Goal: Download file/media

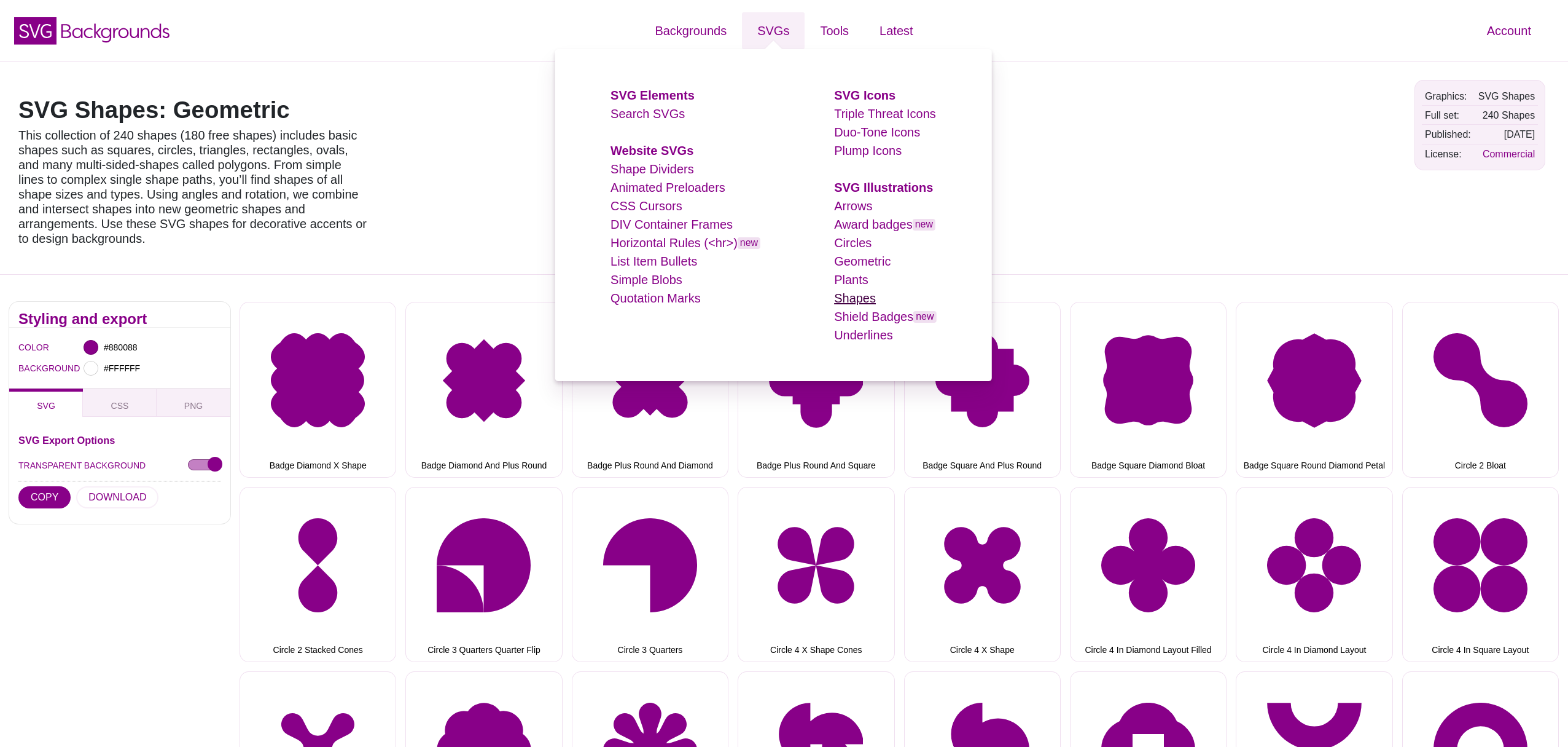
click at [853, 297] on link "Shapes" at bounding box center [855, 298] width 42 height 14
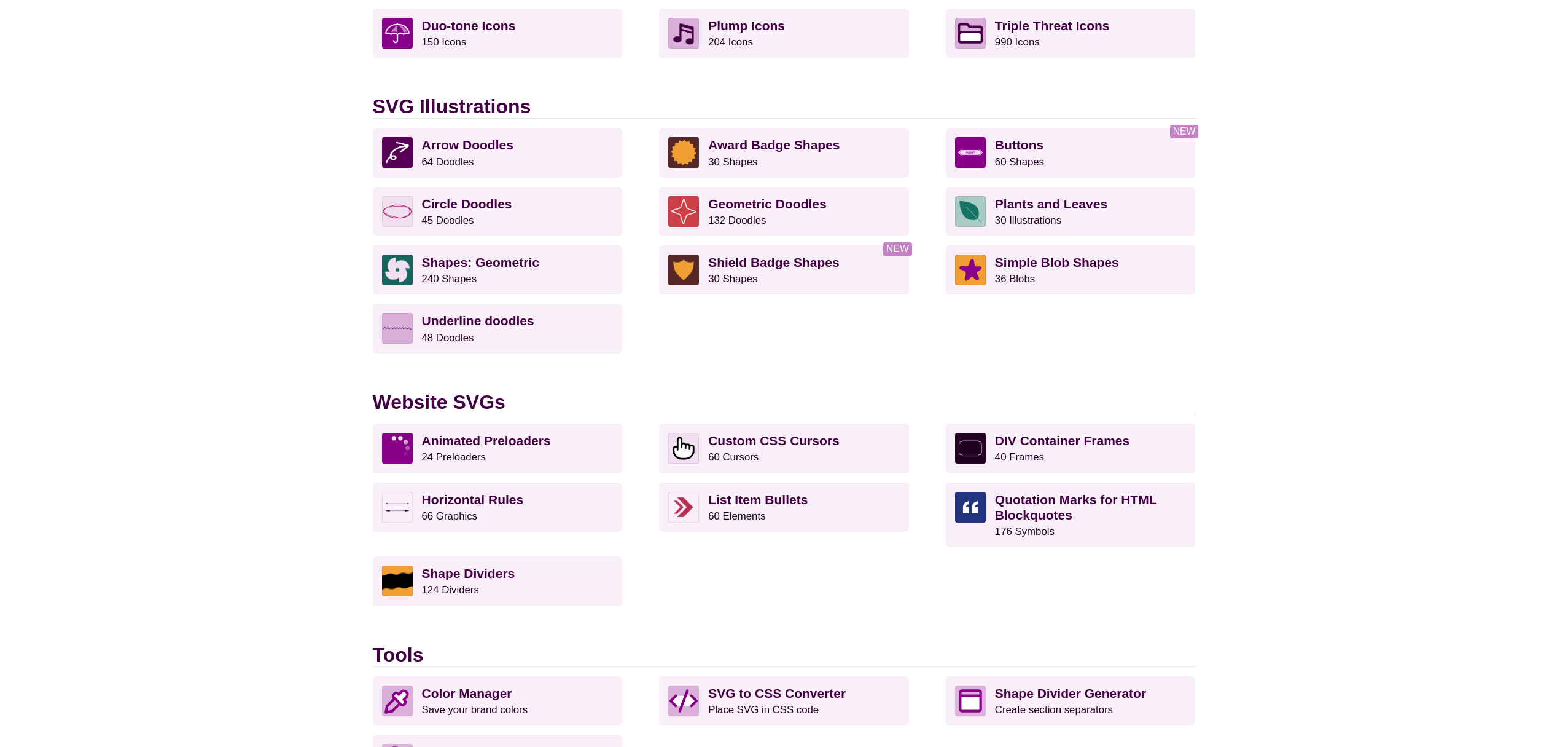
scroll to position [851, 0]
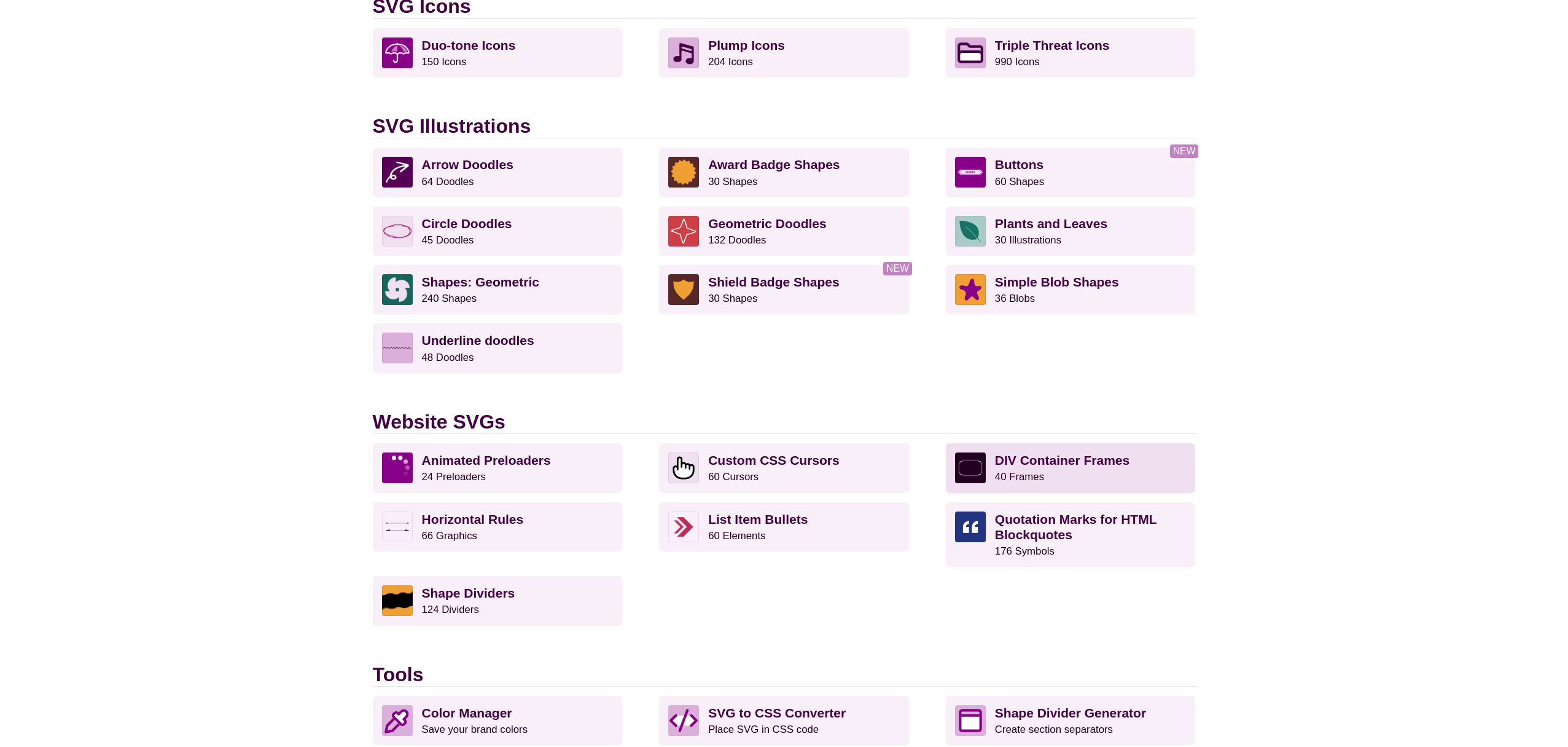
click at [1015, 474] on small "40 Frames" at bounding box center [1020, 476] width 49 height 12
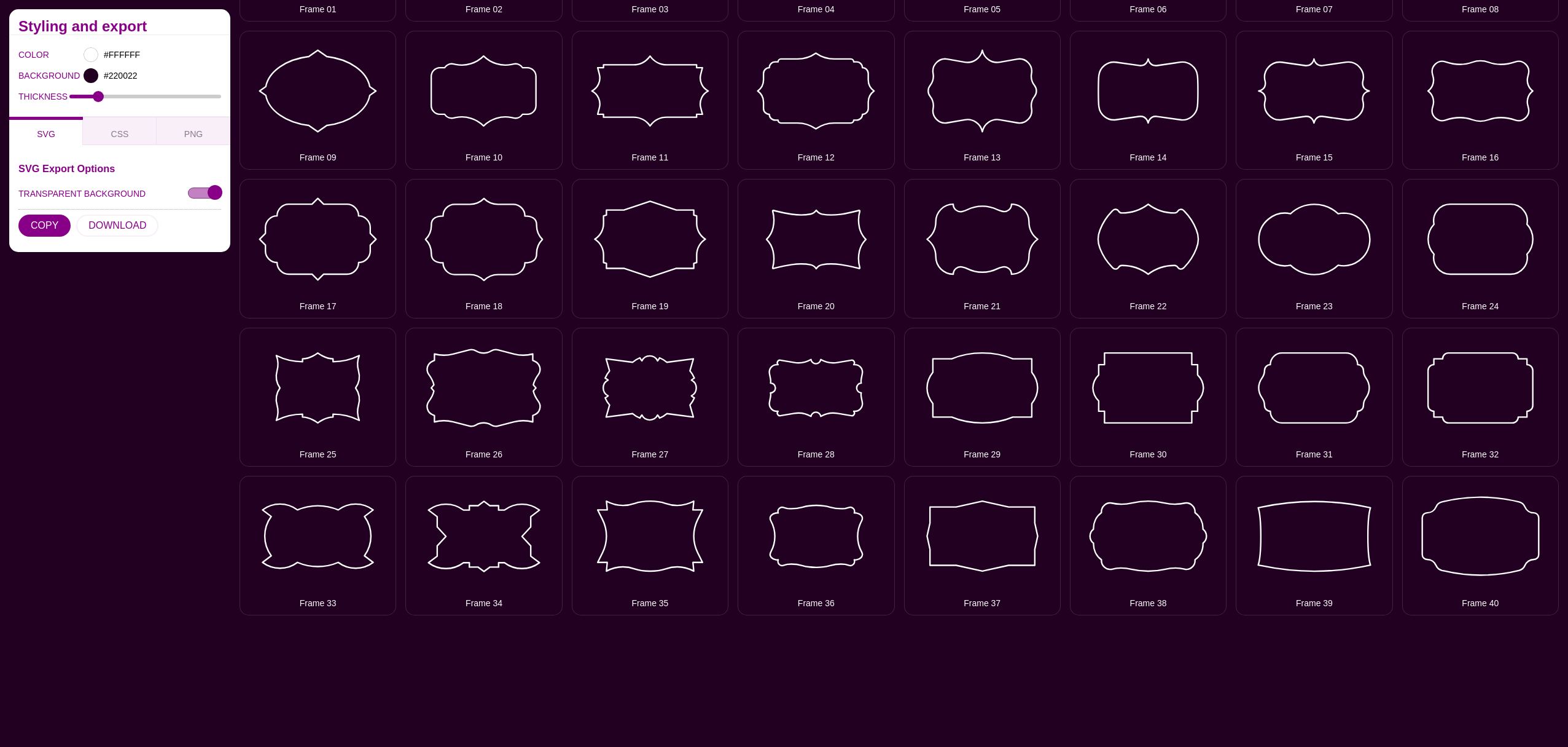
scroll to position [342, 0]
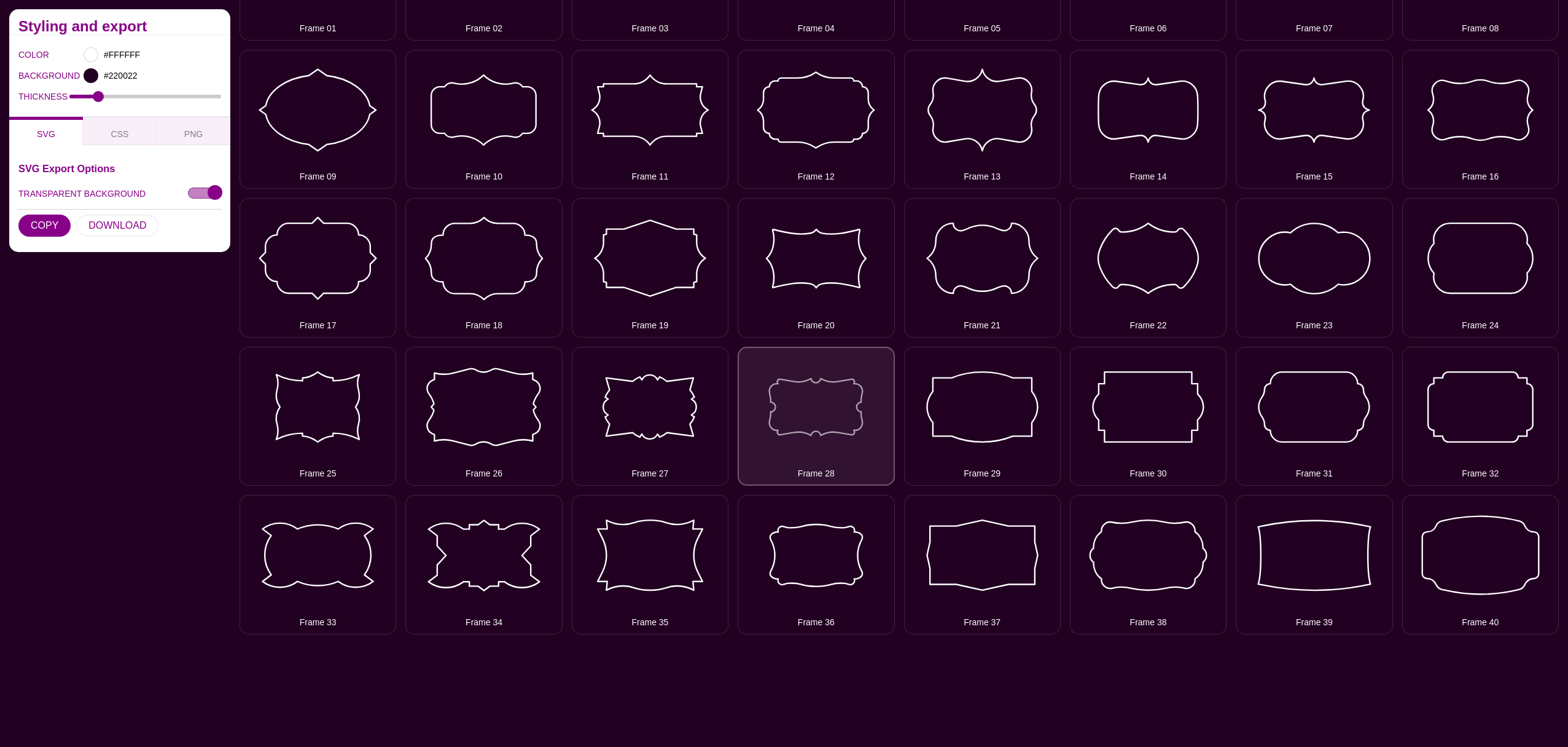
click at [798, 421] on button "Frame 28" at bounding box center [816, 416] width 157 height 139
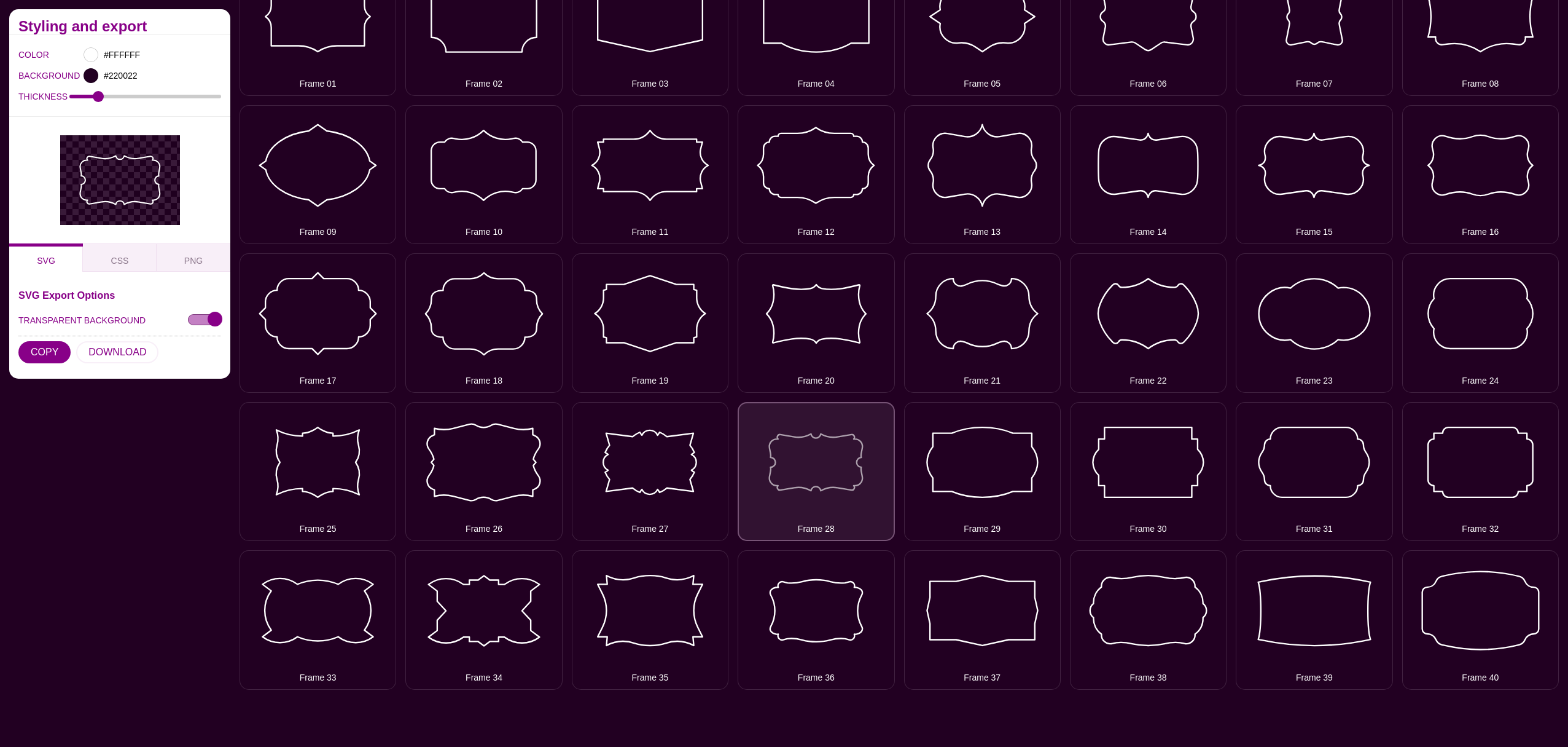
scroll to position [285, 0]
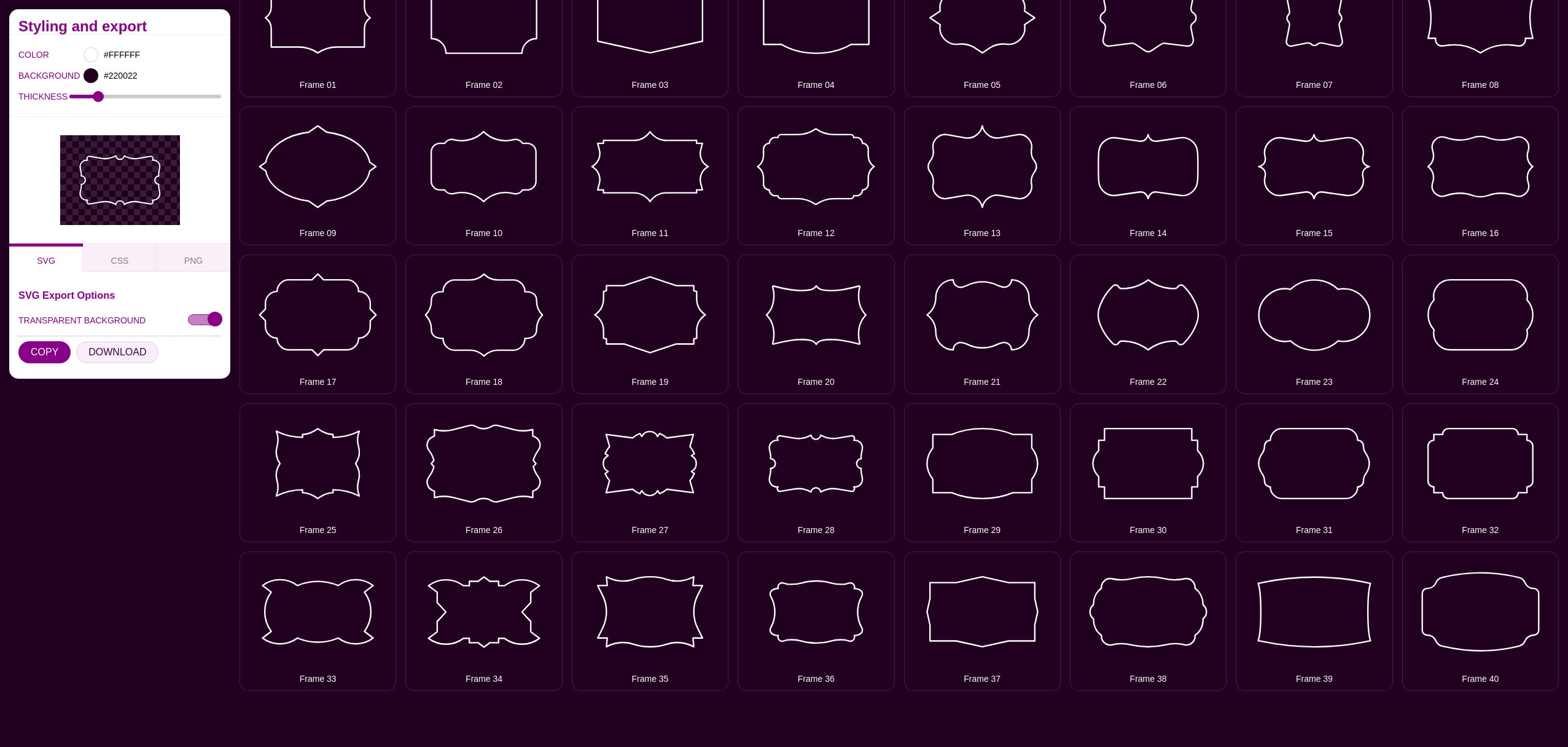
click at [102, 352] on button "DOWNLOAD" at bounding box center [117, 352] width 82 height 22
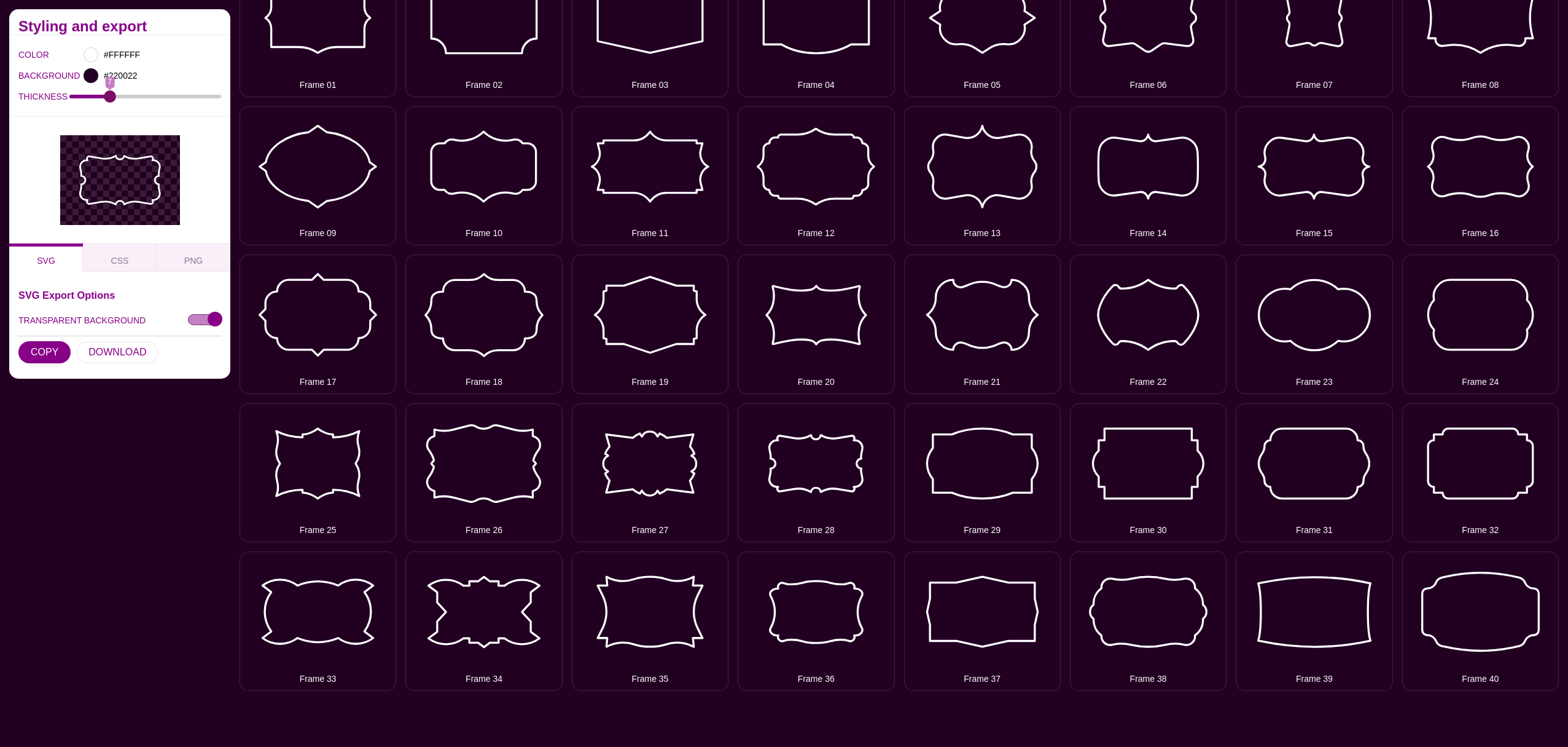
drag, startPoint x: 101, startPoint y: 94, endPoint x: 109, endPoint y: 94, distance: 8.0
click at [109, 94] on input "THICKNESS" at bounding box center [146, 96] width 152 height 5
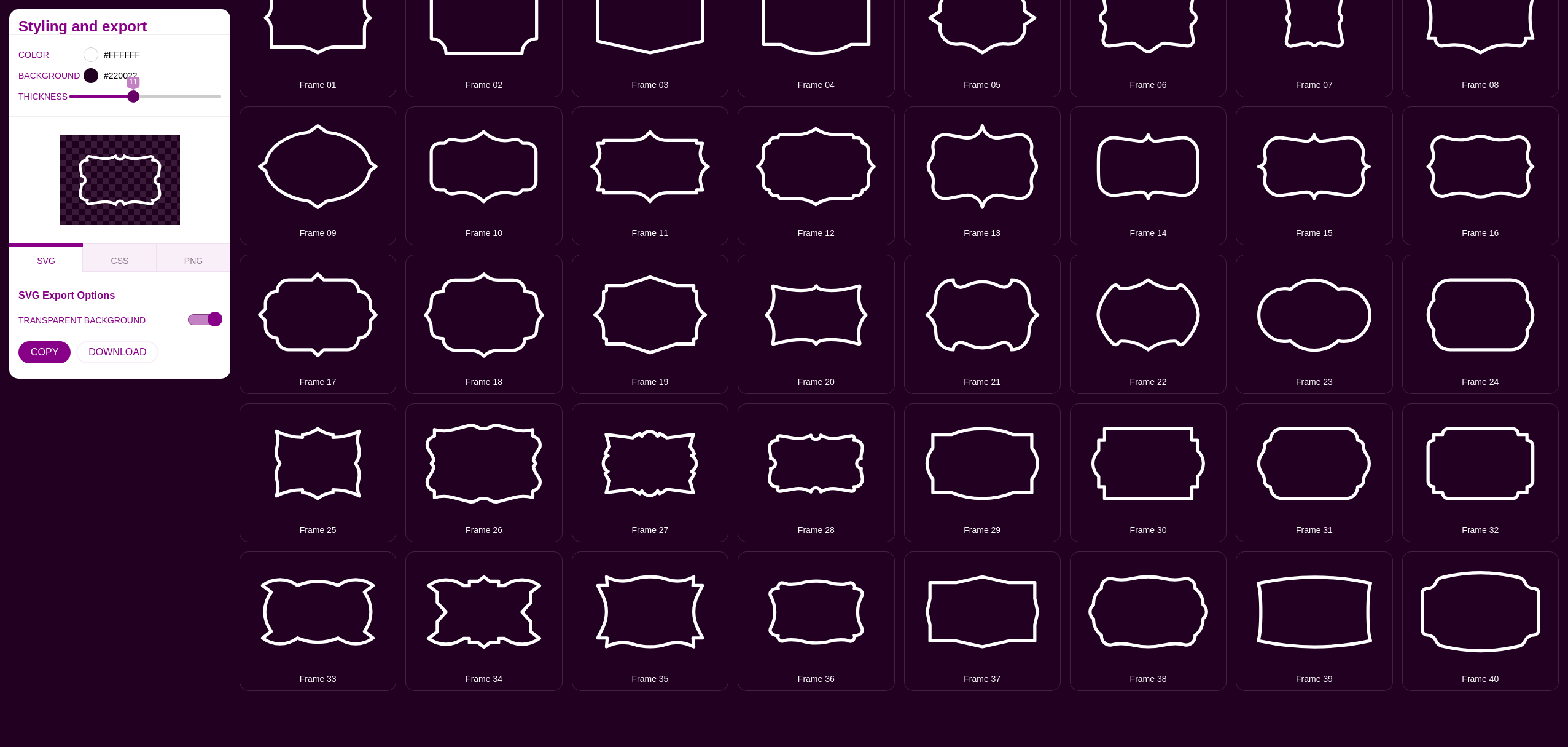
drag, startPoint x: 109, startPoint y: 94, endPoint x: 135, endPoint y: 94, distance: 26.0
click at [135, 94] on input "THICKNESS" at bounding box center [146, 96] width 152 height 5
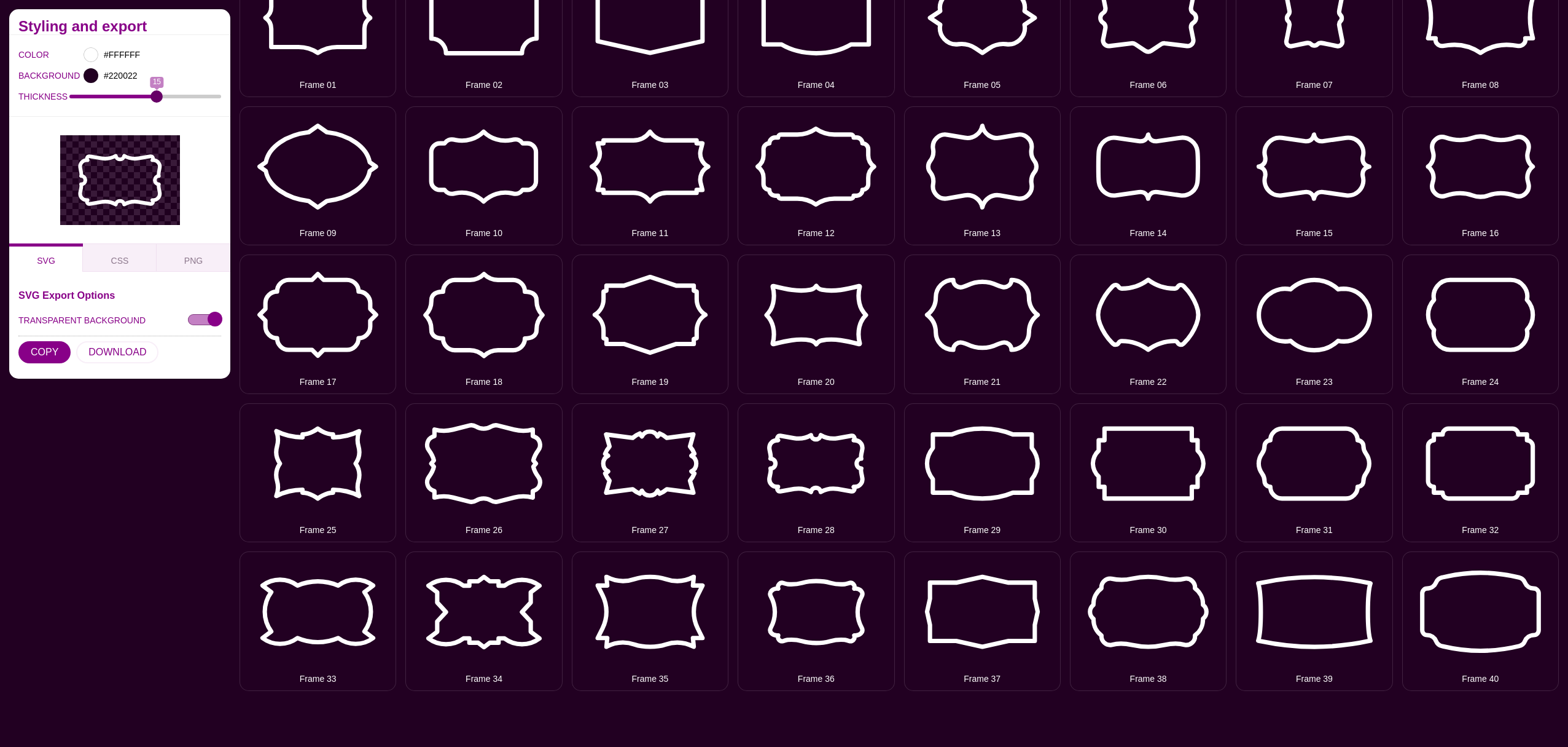
drag, startPoint x: 135, startPoint y: 94, endPoint x: 154, endPoint y: 95, distance: 19.0
click at [154, 95] on input "THICKNESS" at bounding box center [146, 96] width 152 height 5
drag, startPoint x: 154, startPoint y: 95, endPoint x: 163, endPoint y: 96, distance: 9.1
type input "16"
click at [163, 96] on input "THICKNESS" at bounding box center [146, 96] width 152 height 5
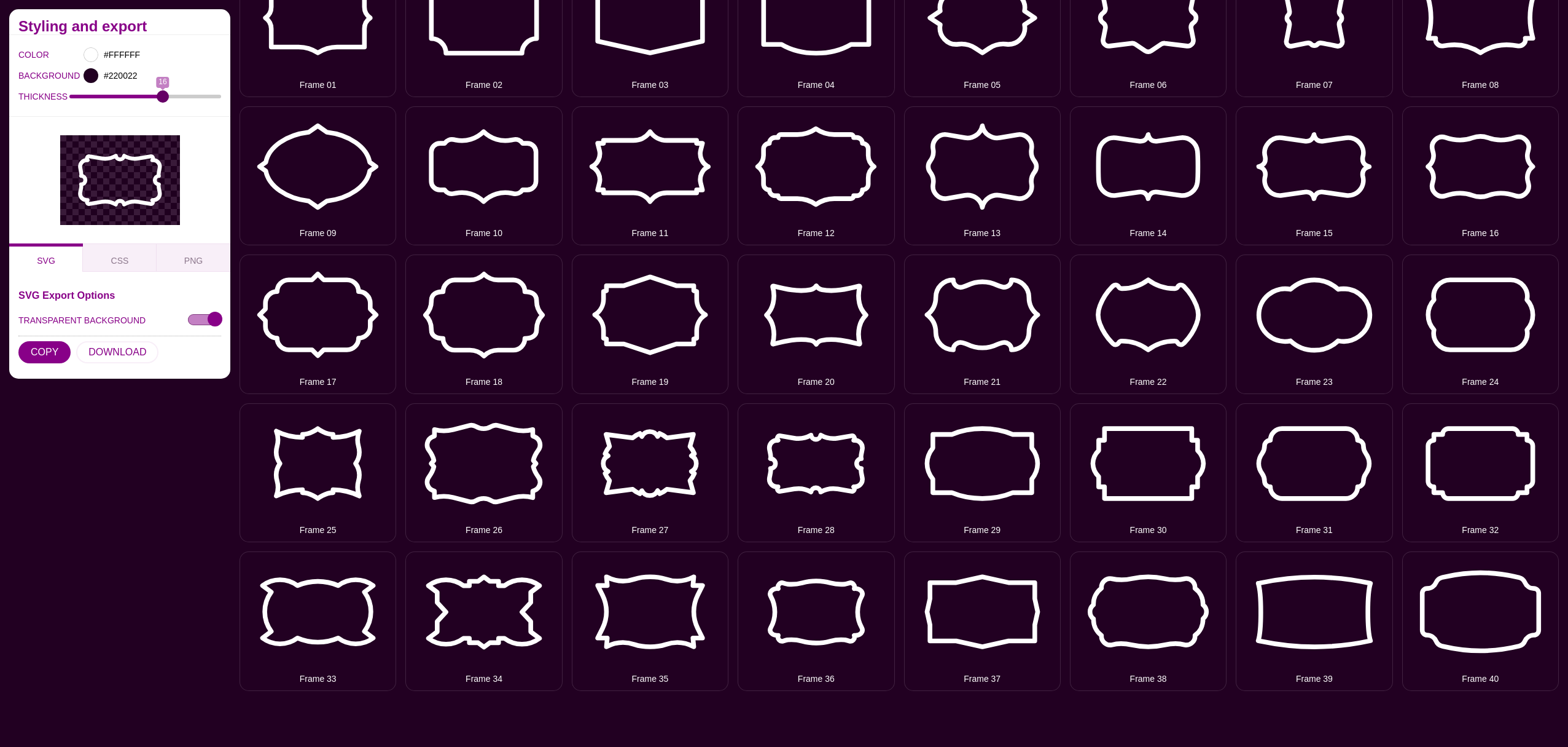
scroll to position [286, 0]
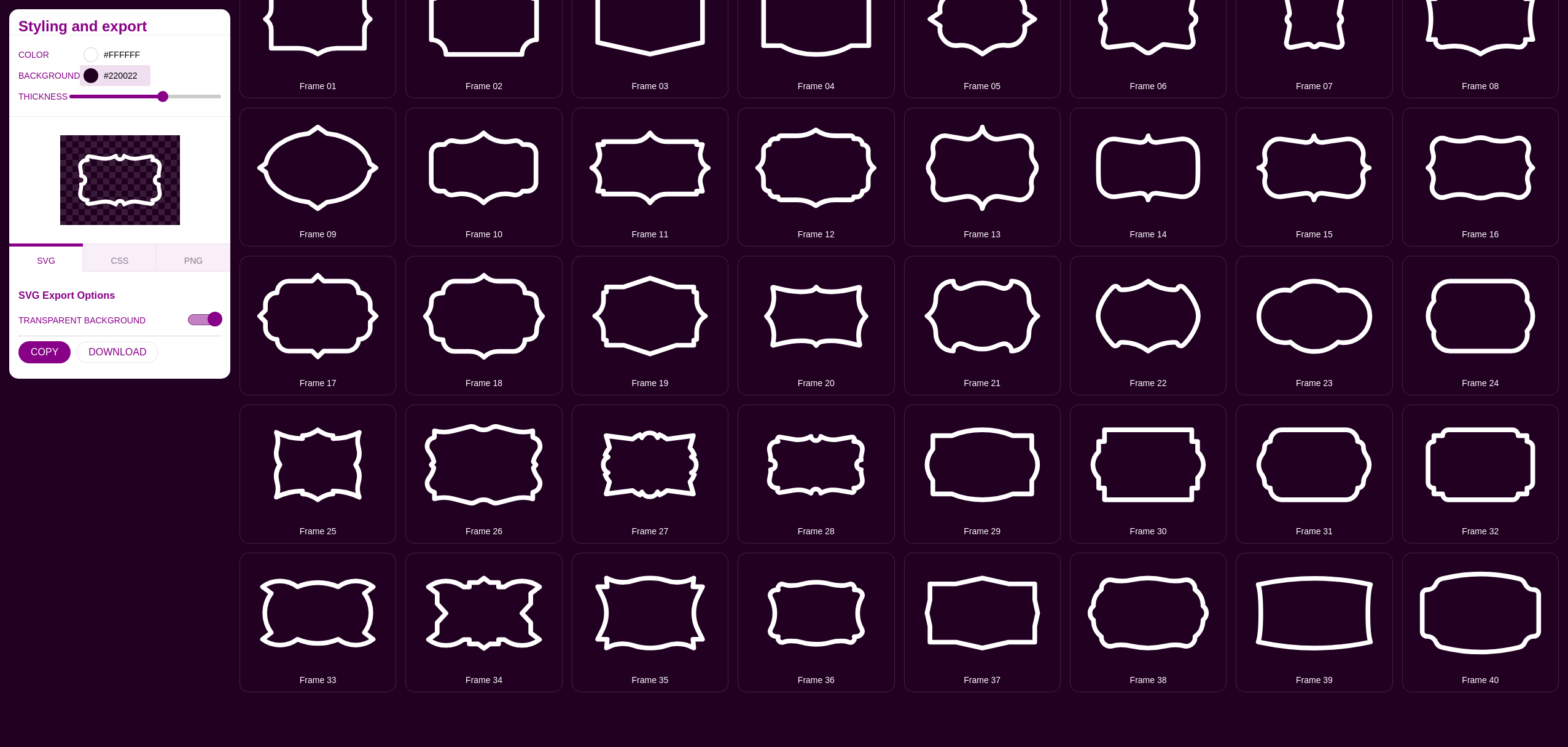
click at [96, 76] on div at bounding box center [91, 76] width 15 height 15
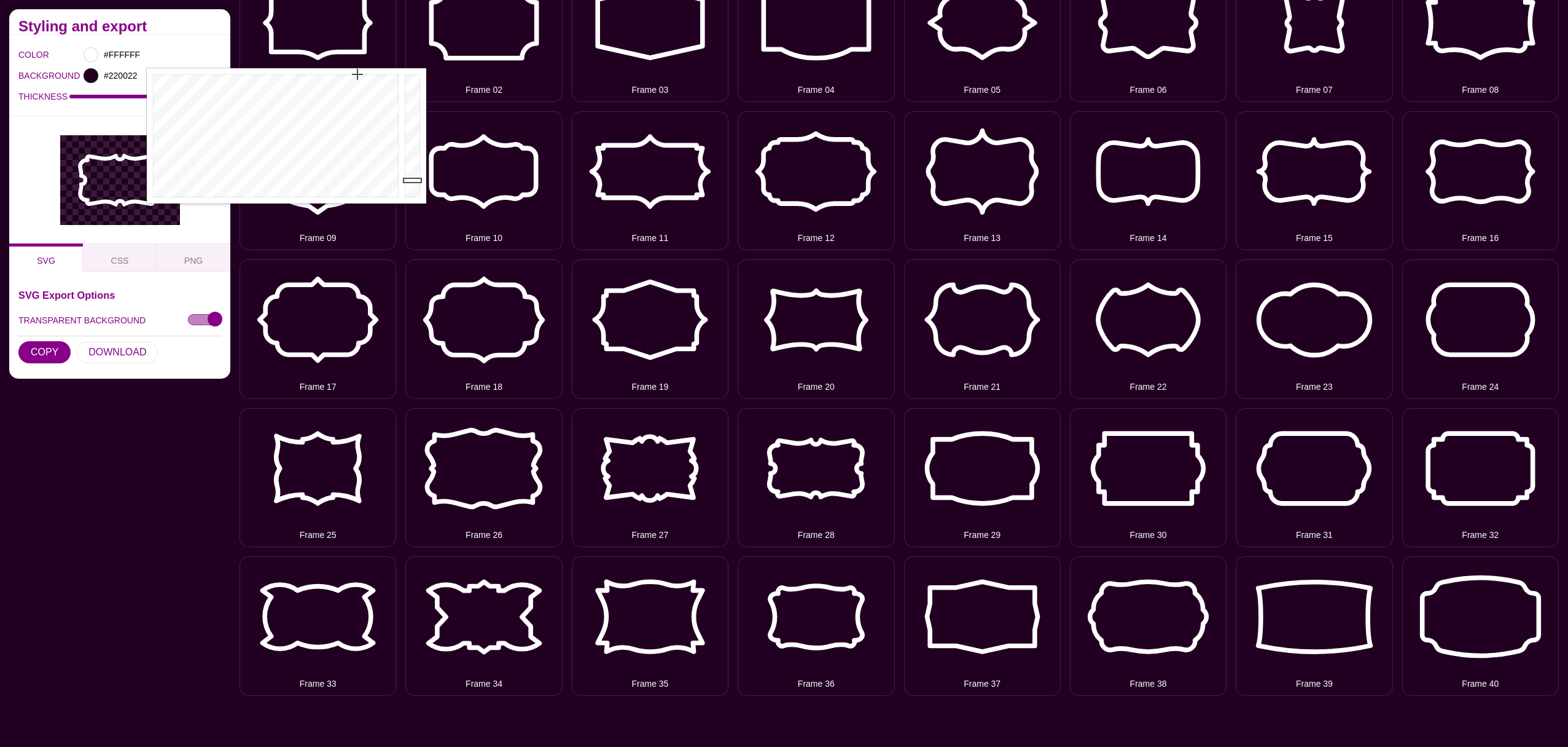
click at [166, 51] on div "#FFFFFF" at bounding box center [151, 54] width 141 height 21
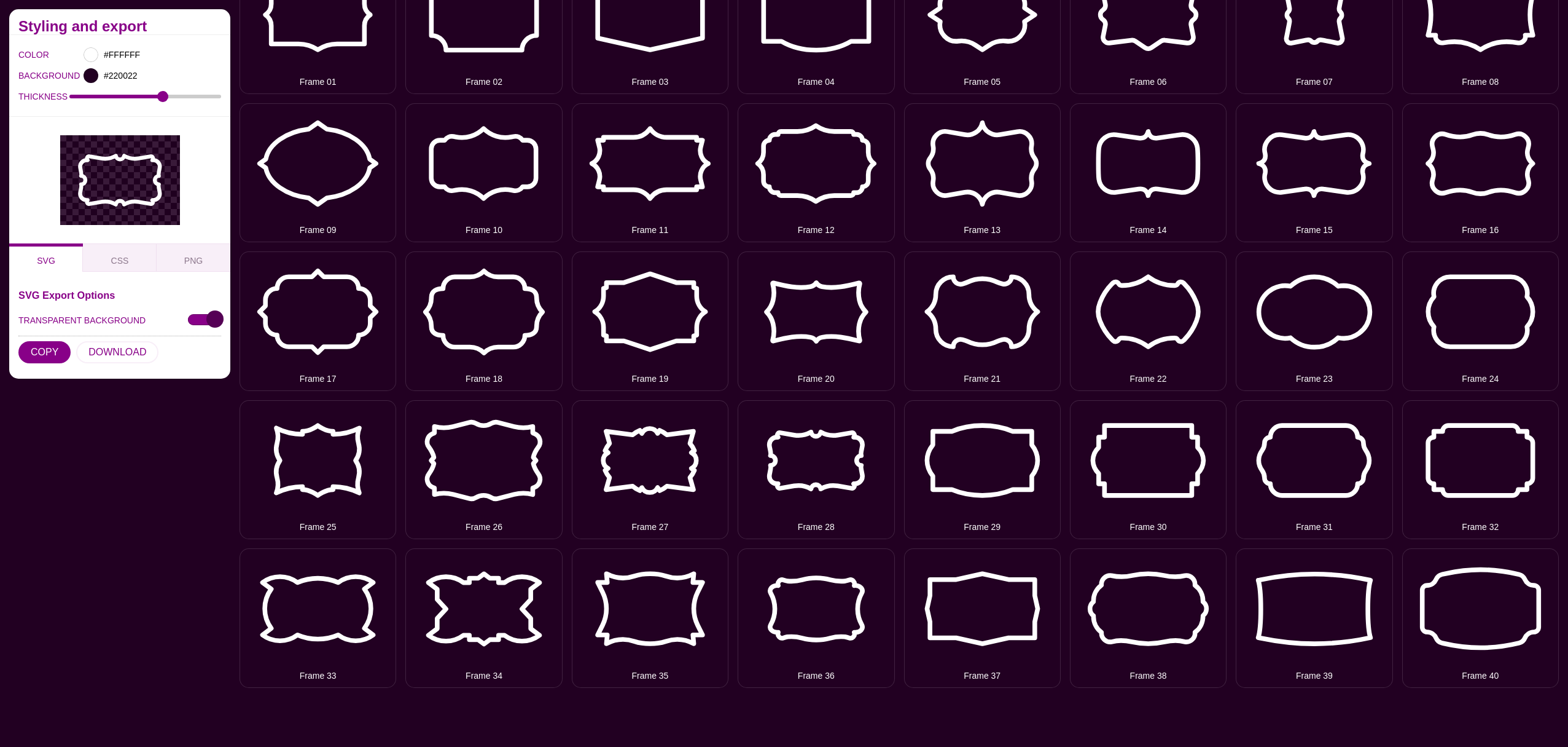
scroll to position [287, 0]
click at [196, 318] on input "TRANSPARENT BACKGROUND" at bounding box center [204, 319] width 33 height 13
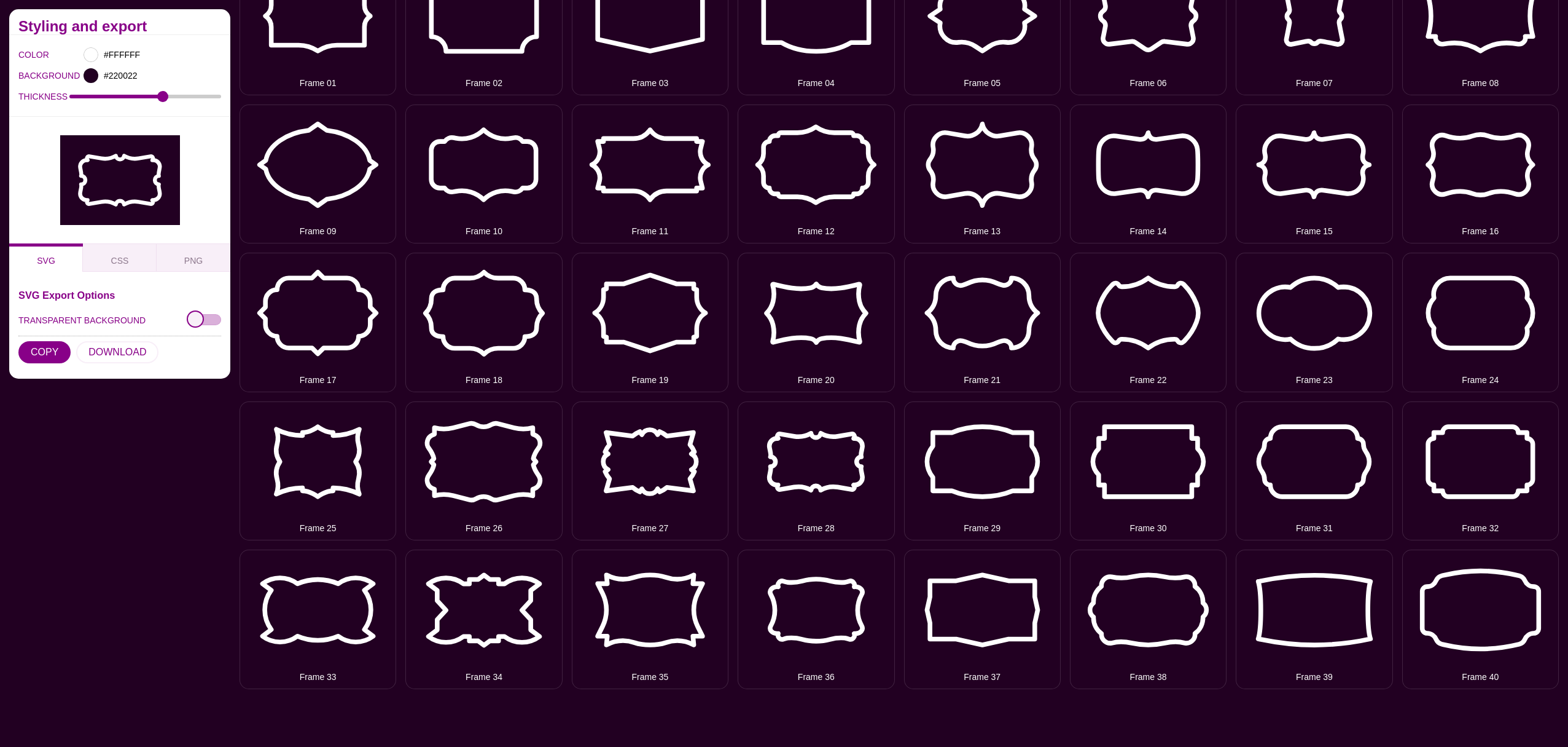
click at [213, 316] on input "TRANSPARENT BACKGROUND" at bounding box center [204, 319] width 33 height 13
checkbox input "true"
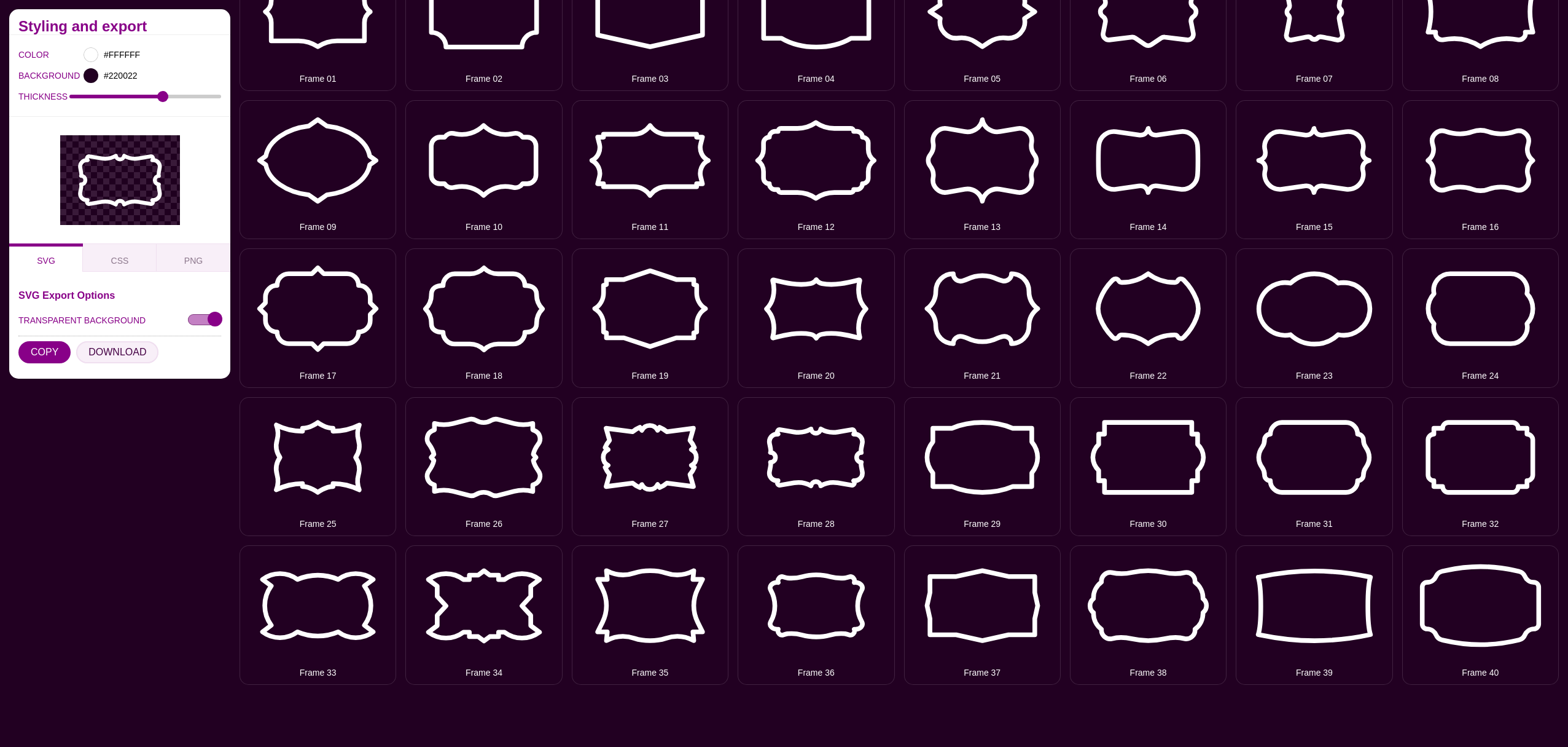
click at [117, 350] on button "DOWNLOAD" at bounding box center [117, 352] width 82 height 22
click at [189, 262] on span "PNG" at bounding box center [193, 261] width 28 height 14
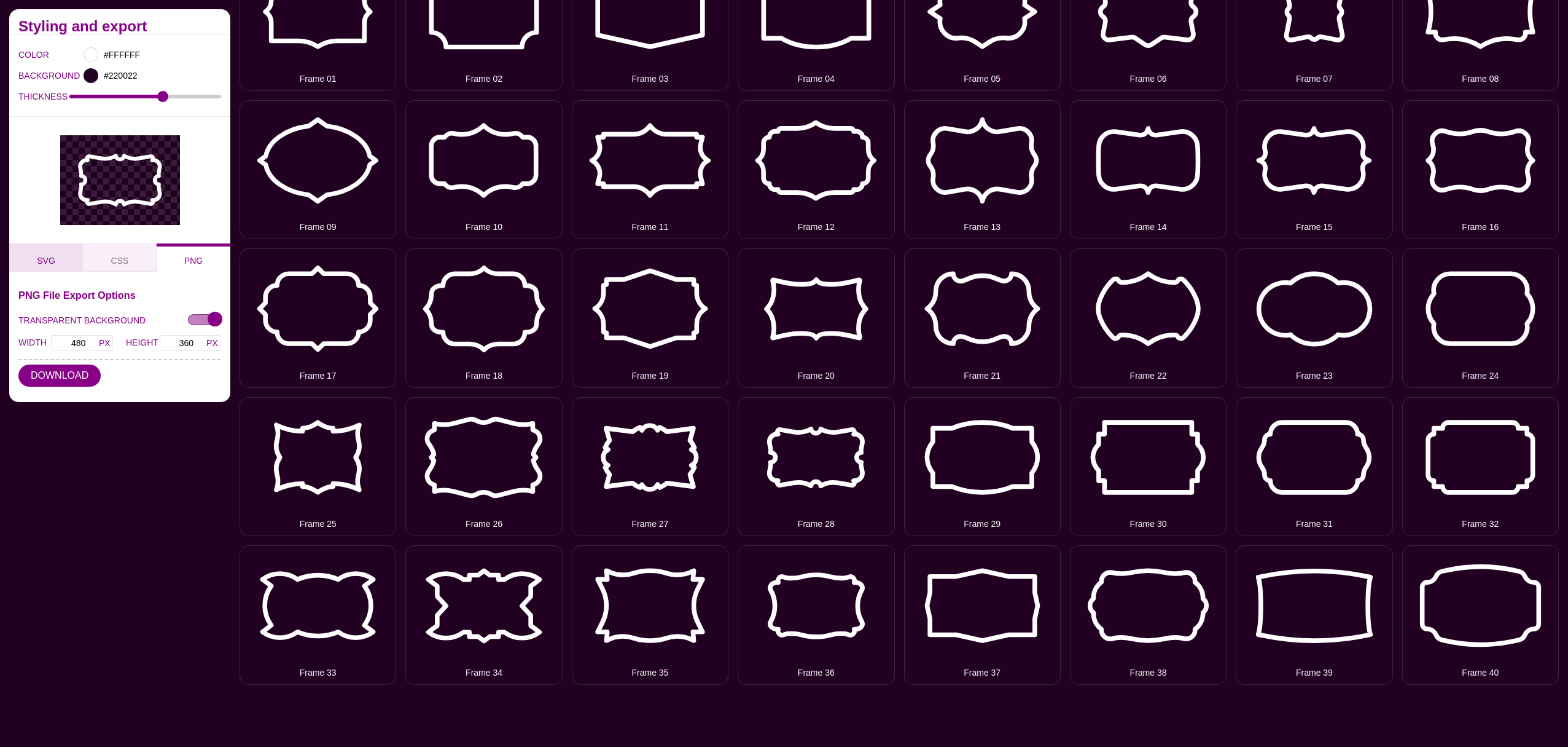
click at [46, 261] on span "SVG" at bounding box center [46, 261] width 28 height 14
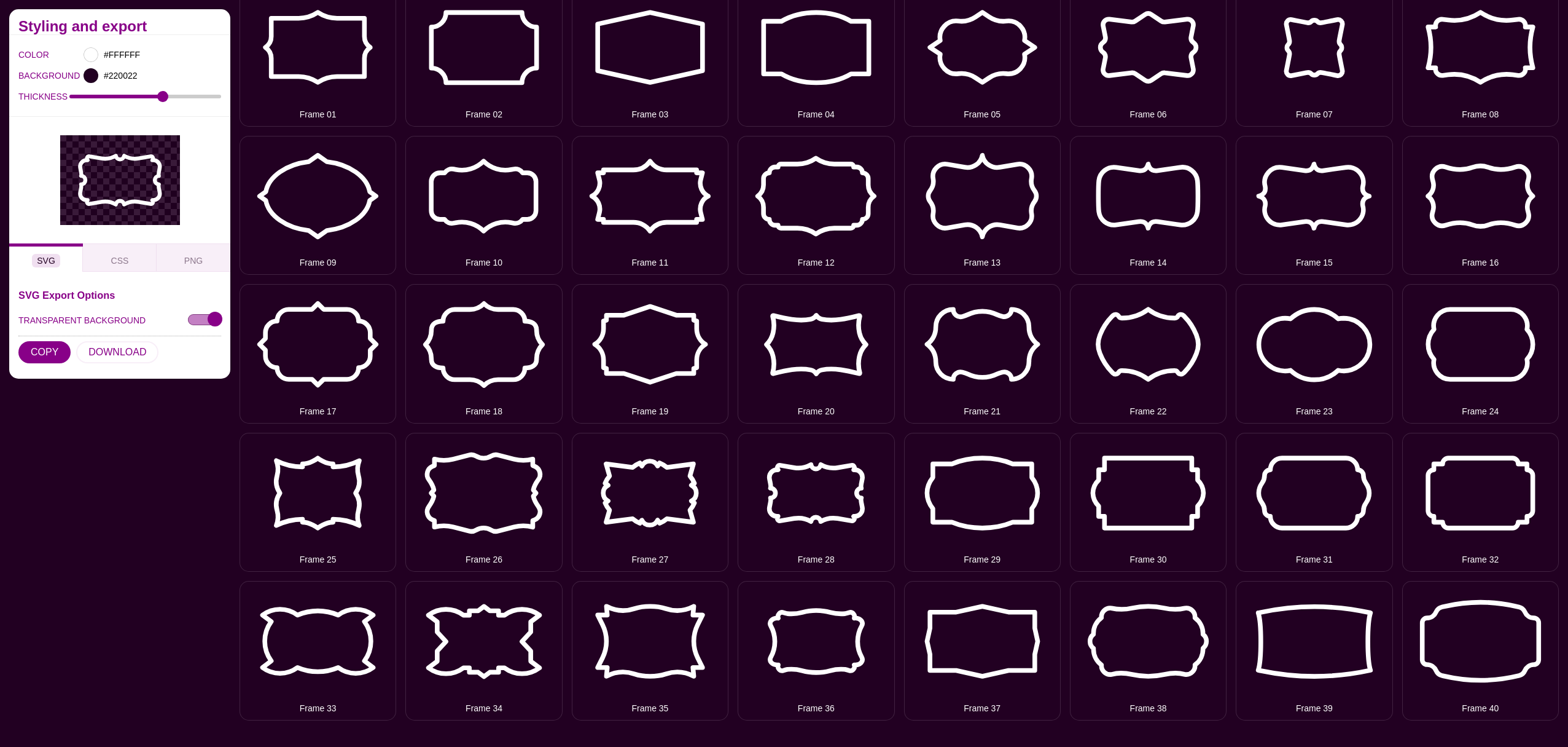
scroll to position [256, 0]
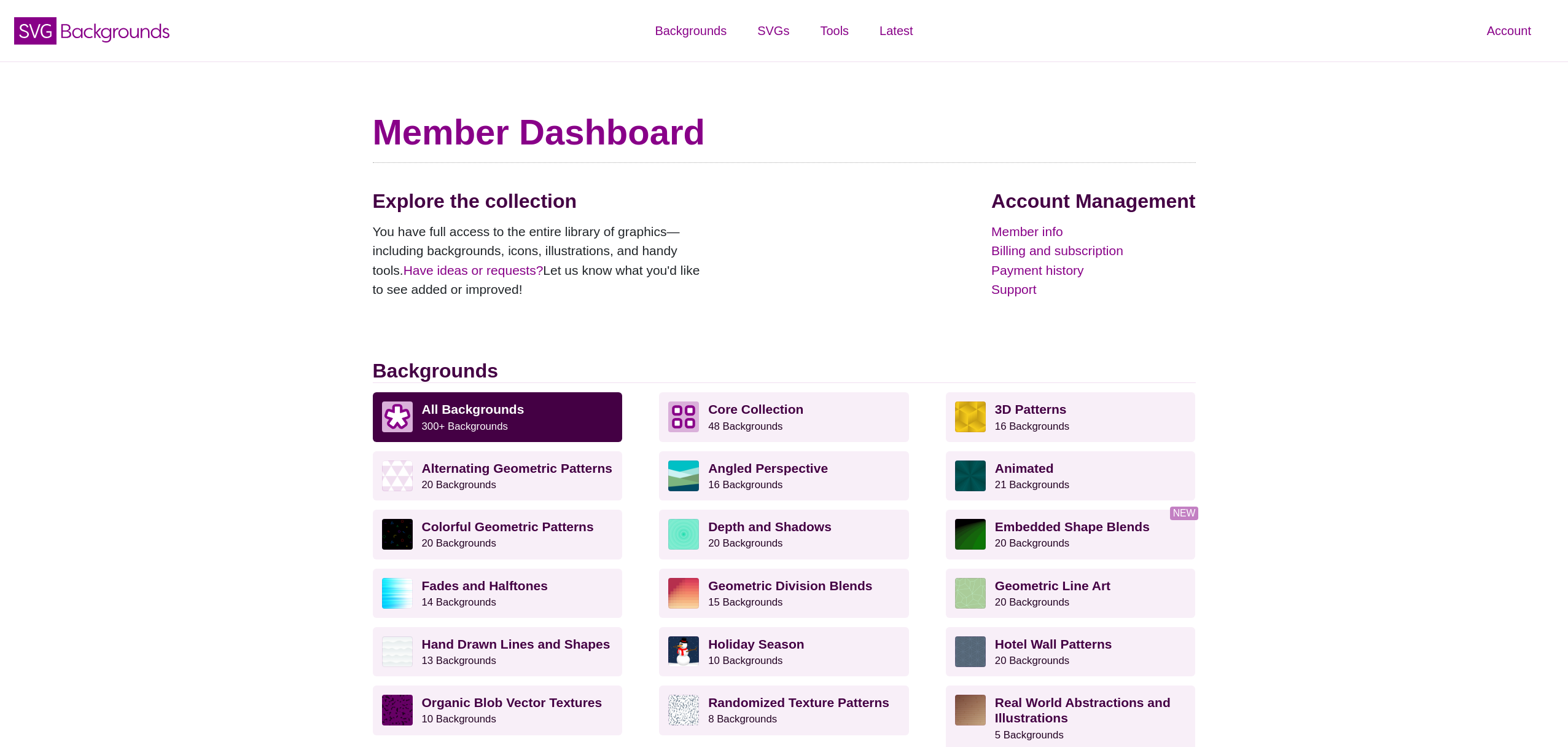
scroll to position [851, 0]
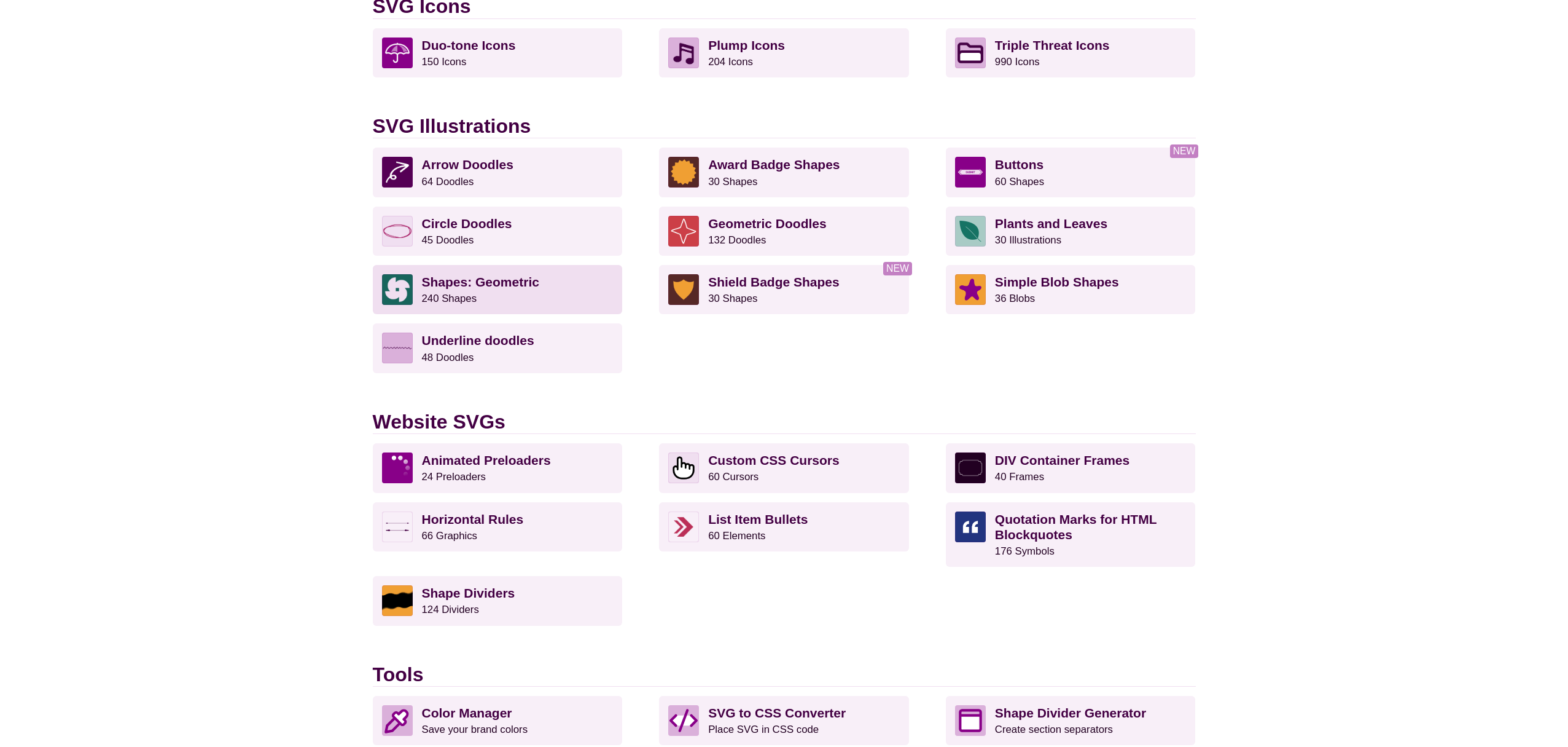
click at [552, 291] on p "Shapes: Geometric 240 Shapes" at bounding box center [517, 289] width 192 height 31
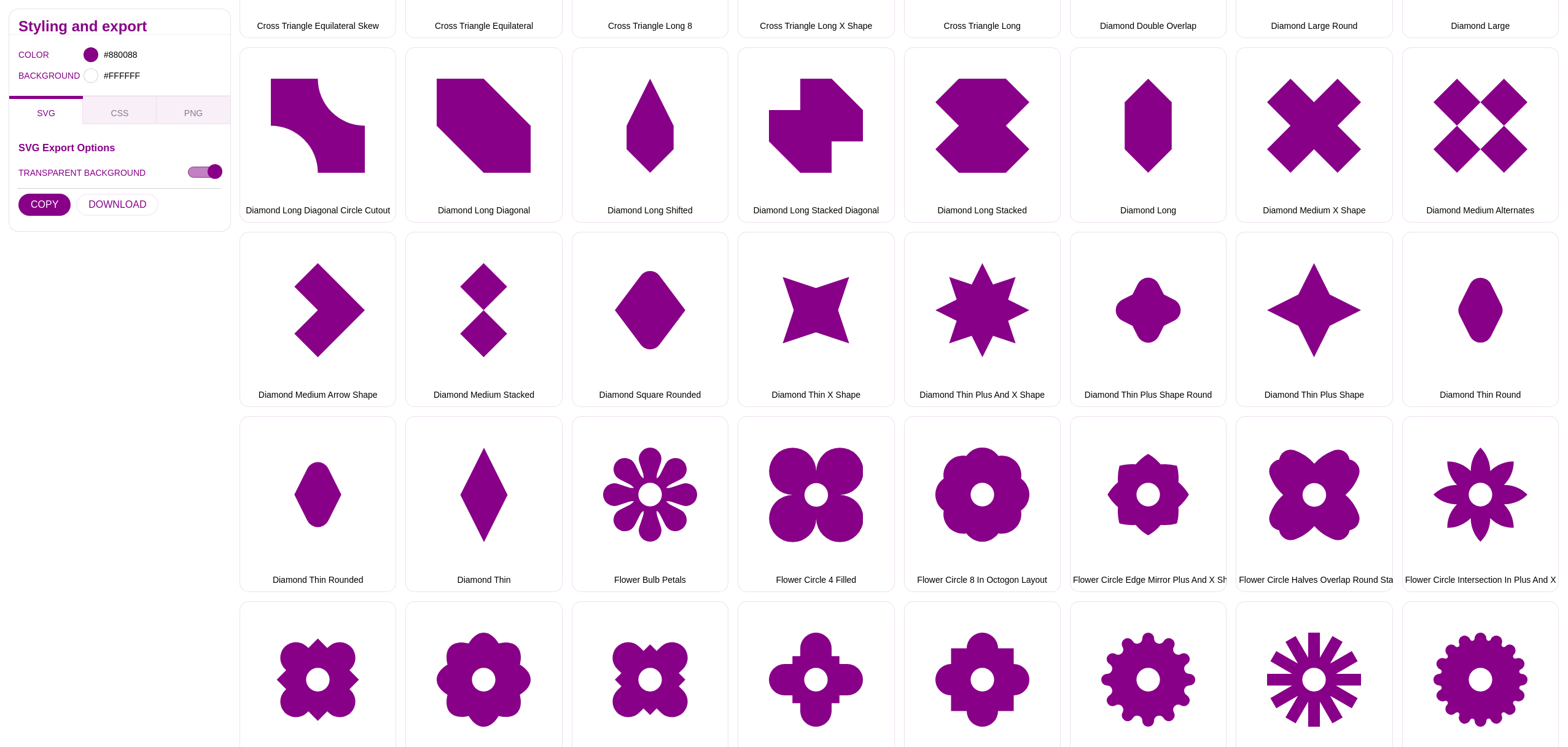
scroll to position [2141, 0]
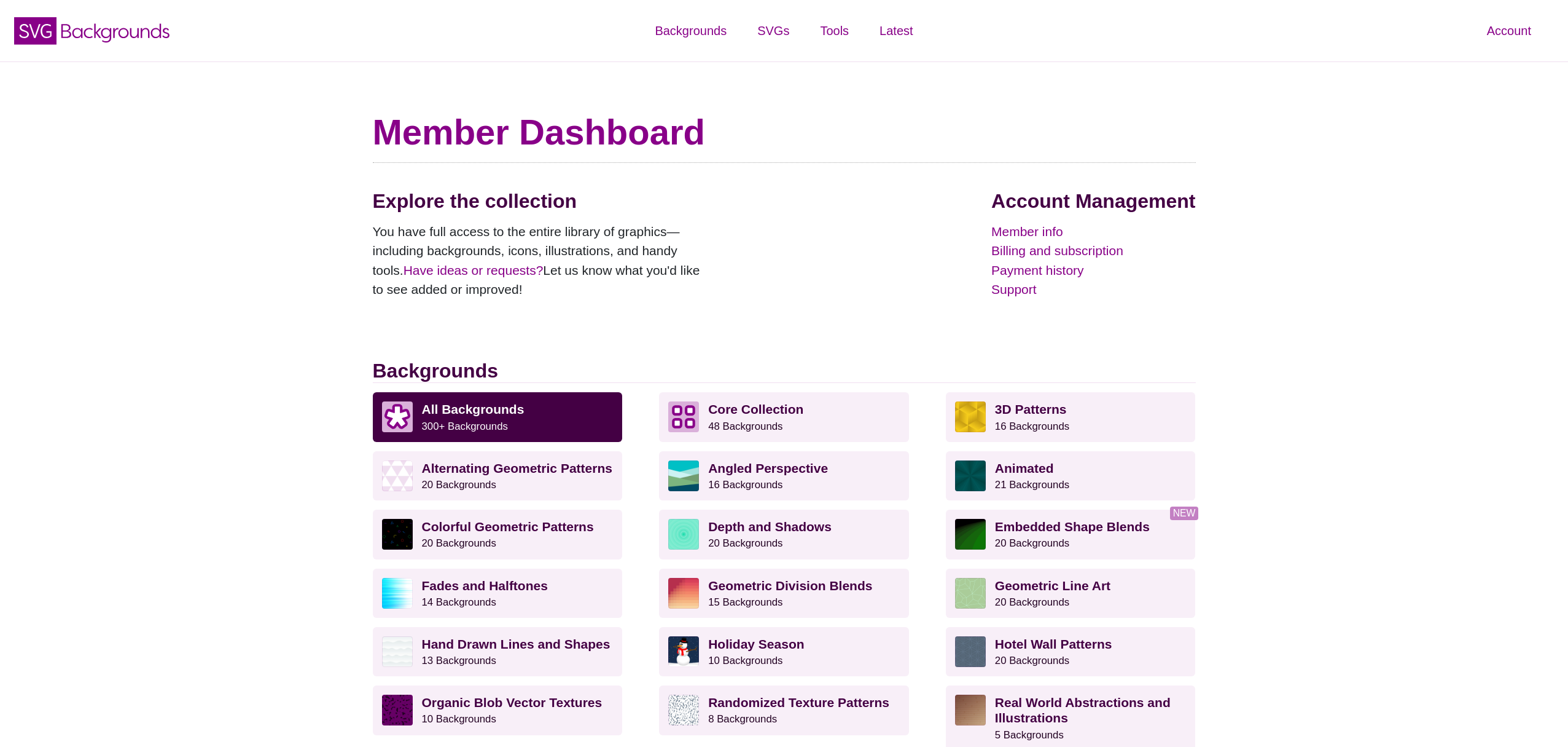
scroll to position [852, 0]
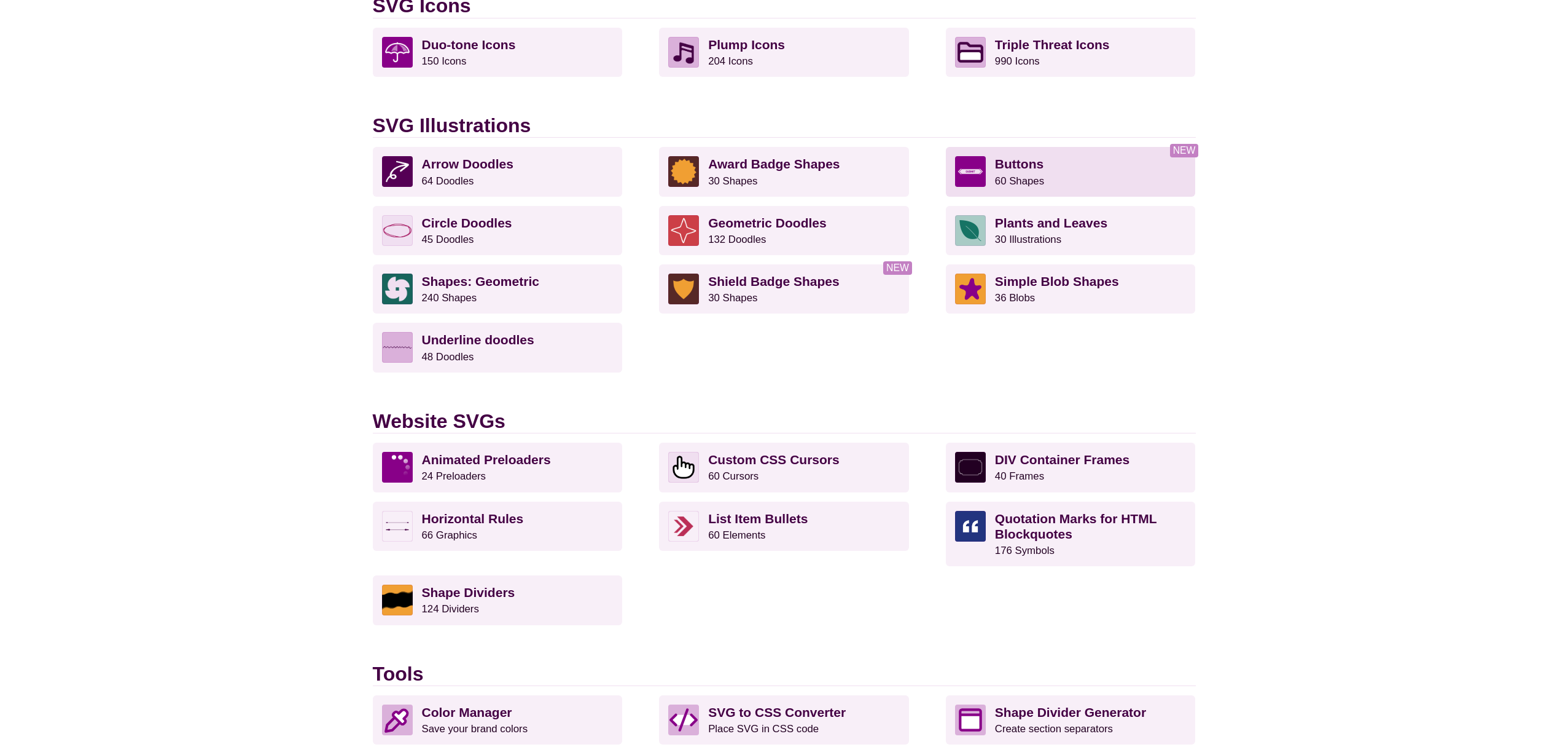
click at [1037, 178] on small "60 Shapes" at bounding box center [1020, 181] width 49 height 12
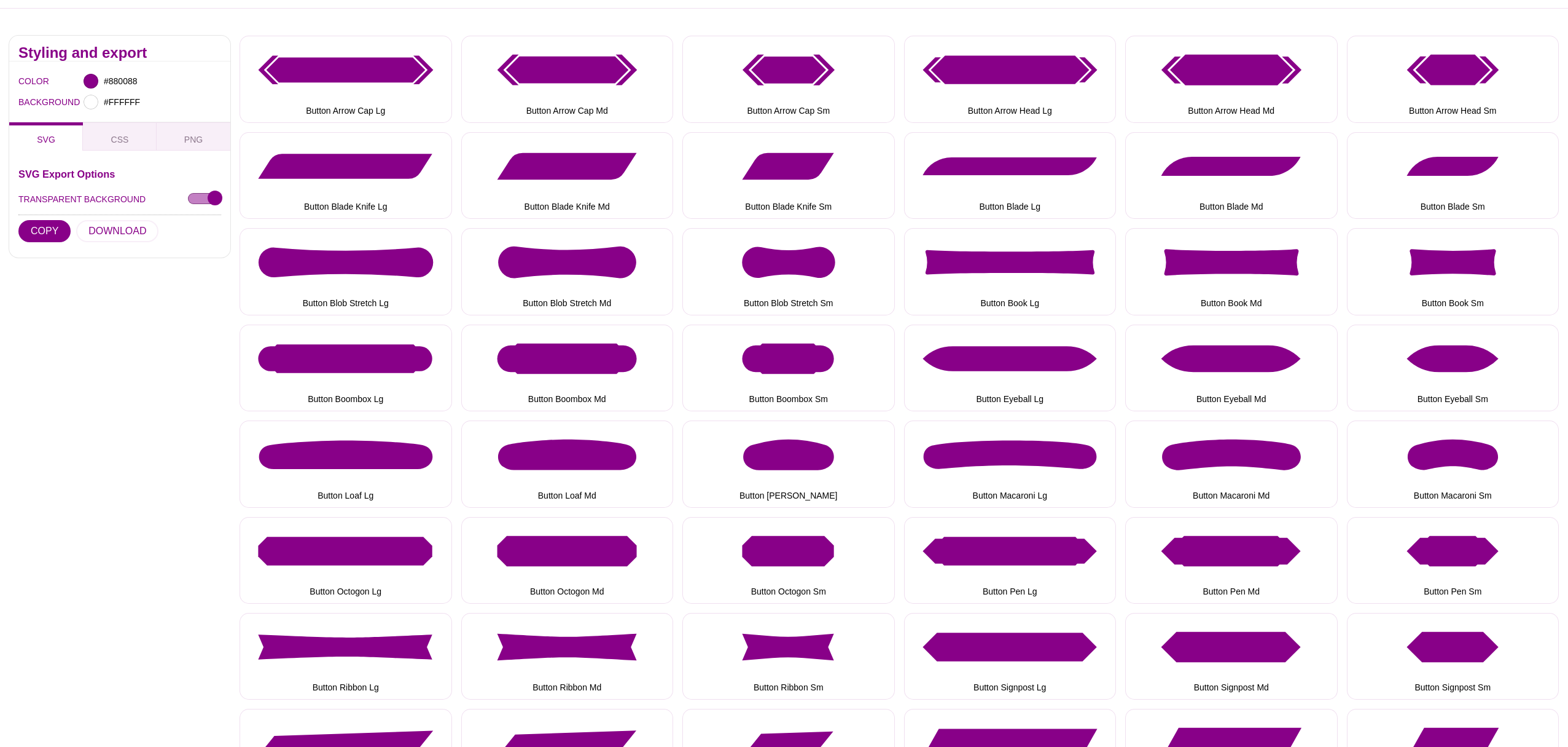
scroll to position [198, 0]
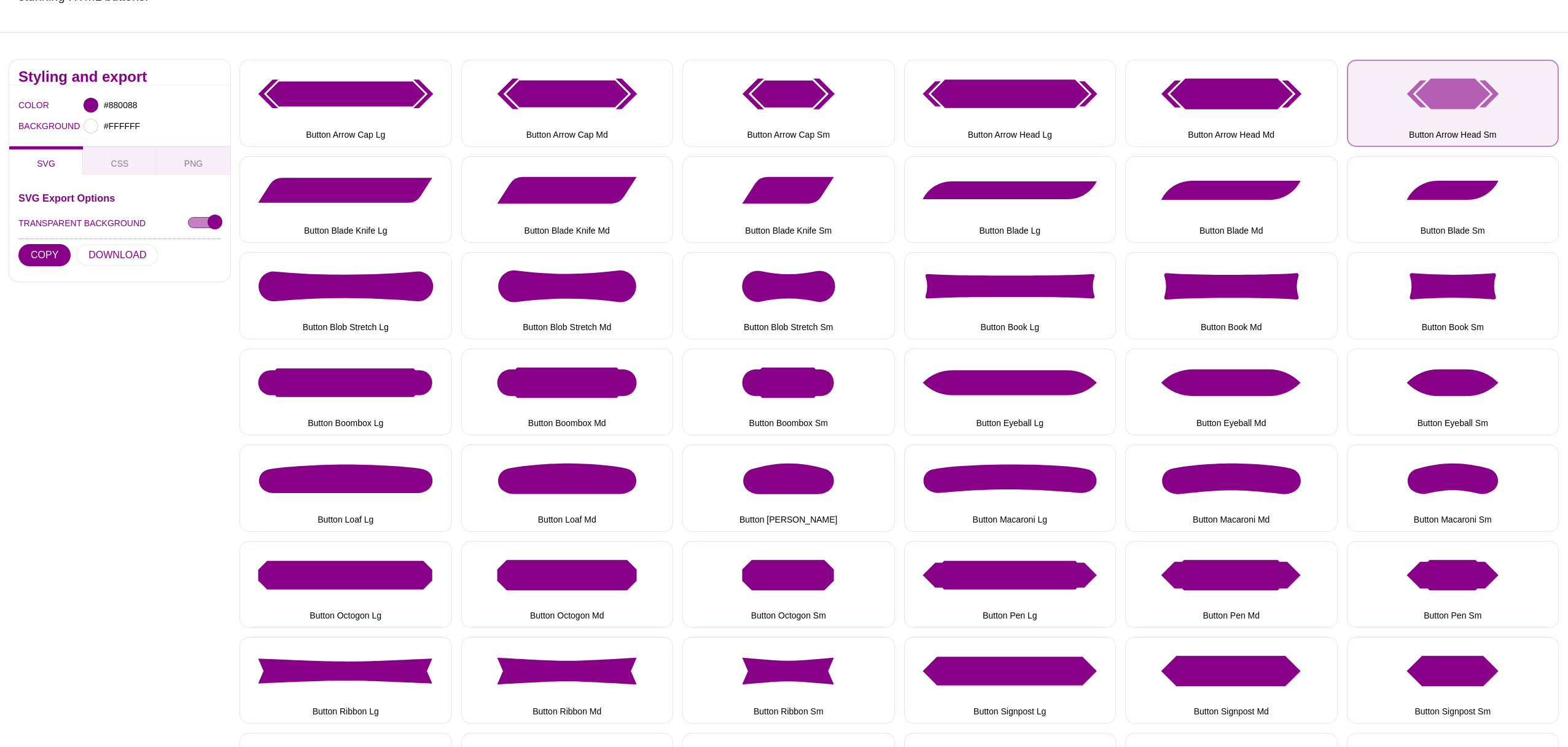
click at [1468, 101] on button "Button Arrow Head Sm" at bounding box center [1453, 103] width 212 height 87
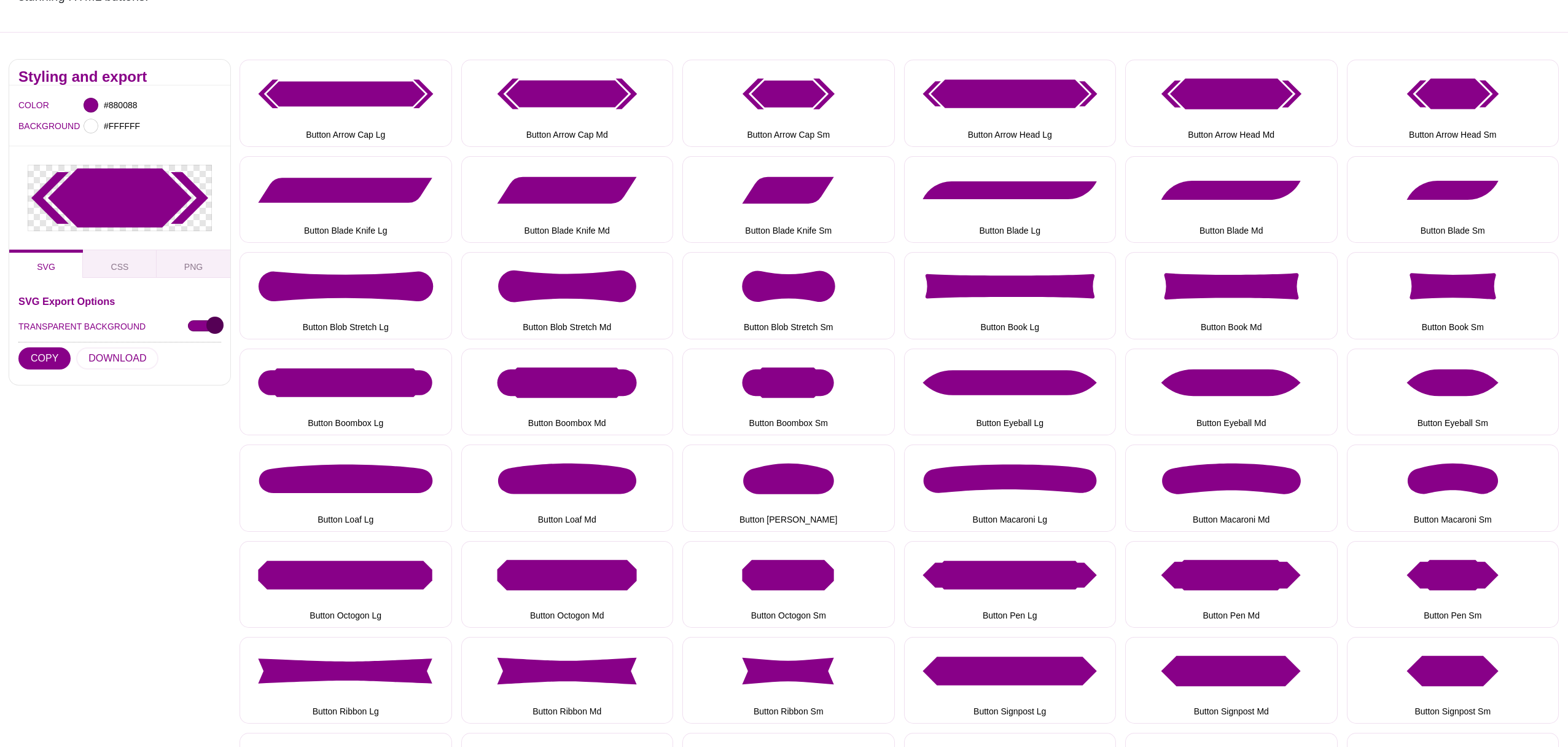
click at [194, 326] on input "TRANSPARENT BACKGROUND" at bounding box center [204, 326] width 33 height 13
click at [215, 328] on input "TRANSPARENT BACKGROUND" at bounding box center [204, 326] width 33 height 13
checkbox input "true"
click at [91, 105] on div at bounding box center [91, 105] width 15 height 15
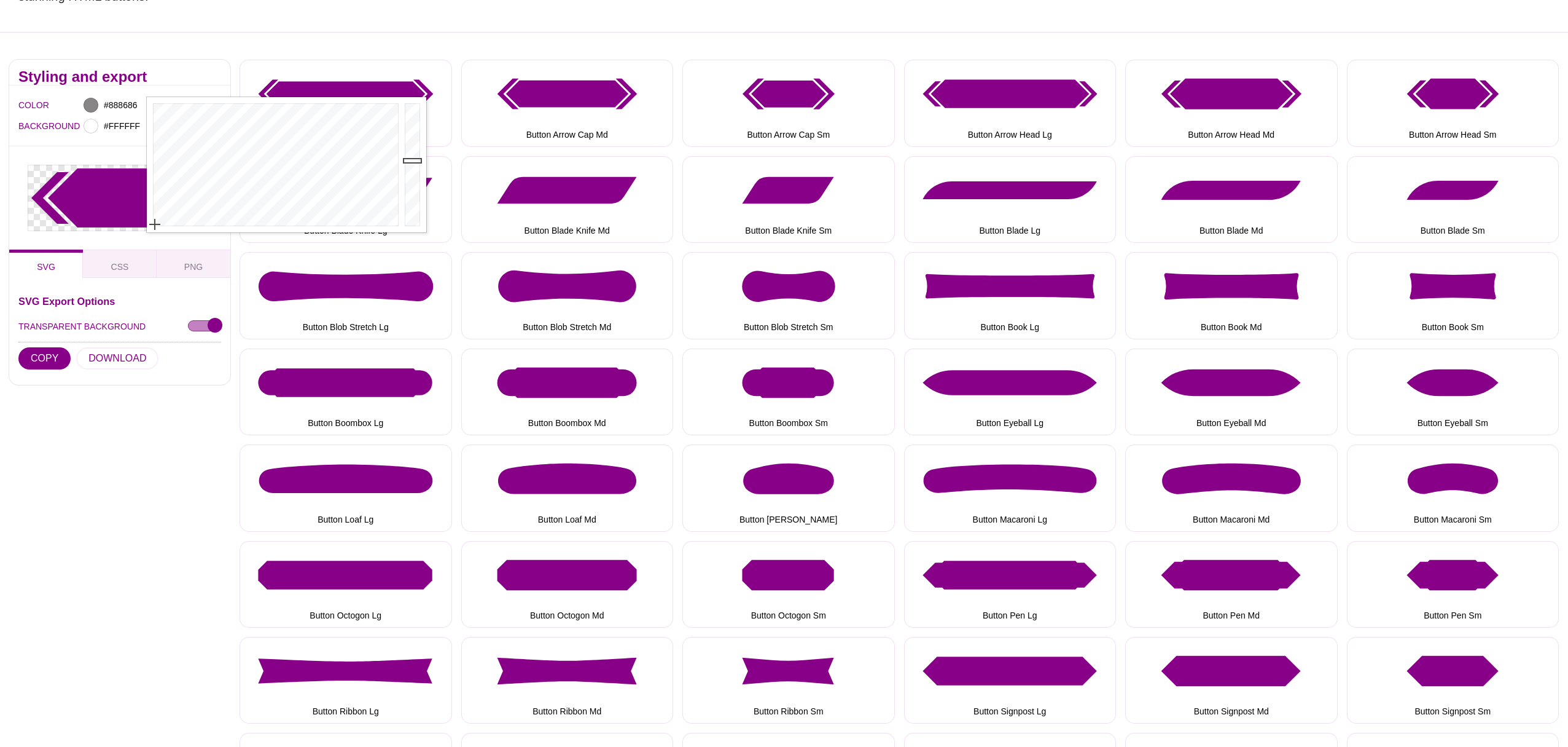
click at [155, 224] on div at bounding box center [274, 164] width 255 height 135
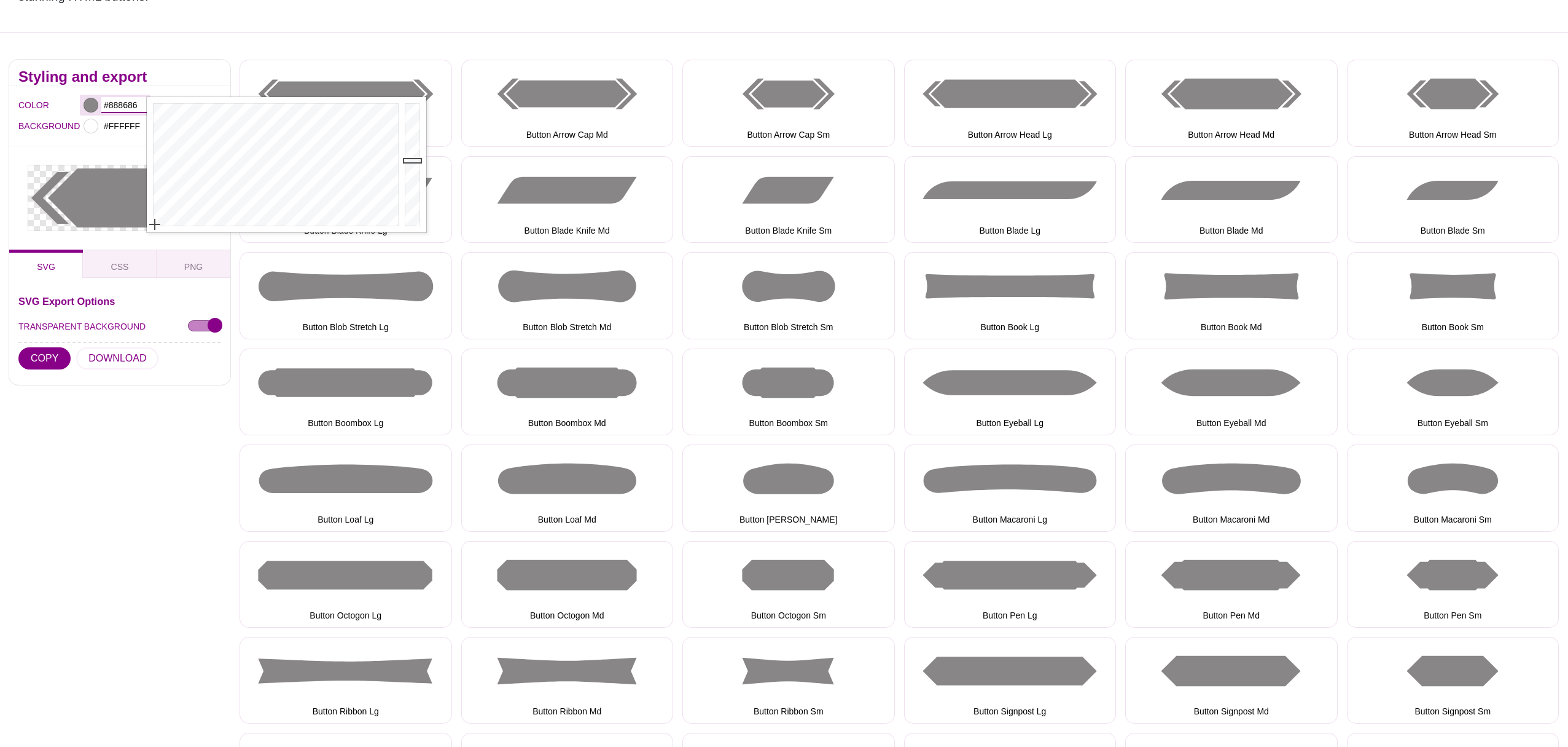
click at [126, 103] on input "#888686" at bounding box center [124, 105] width 46 height 16
type input "#FFFFFF"
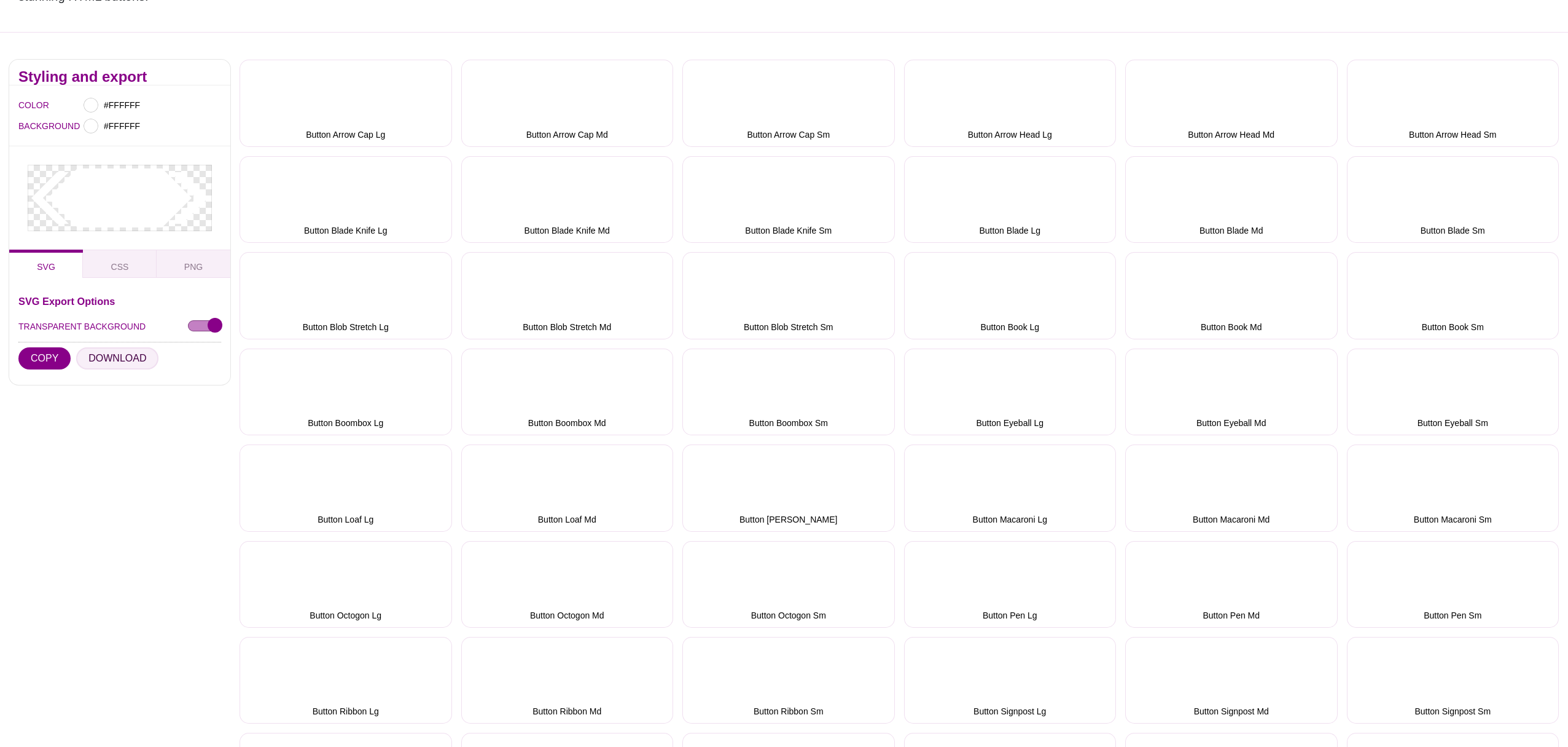
click at [133, 359] on button "DOWNLOAD" at bounding box center [117, 358] width 82 height 22
click at [114, 121] on input "#FFFFFF" at bounding box center [124, 126] width 46 height 16
type input "#FFD718"
click at [187, 136] on div at bounding box center [274, 186] width 255 height 135
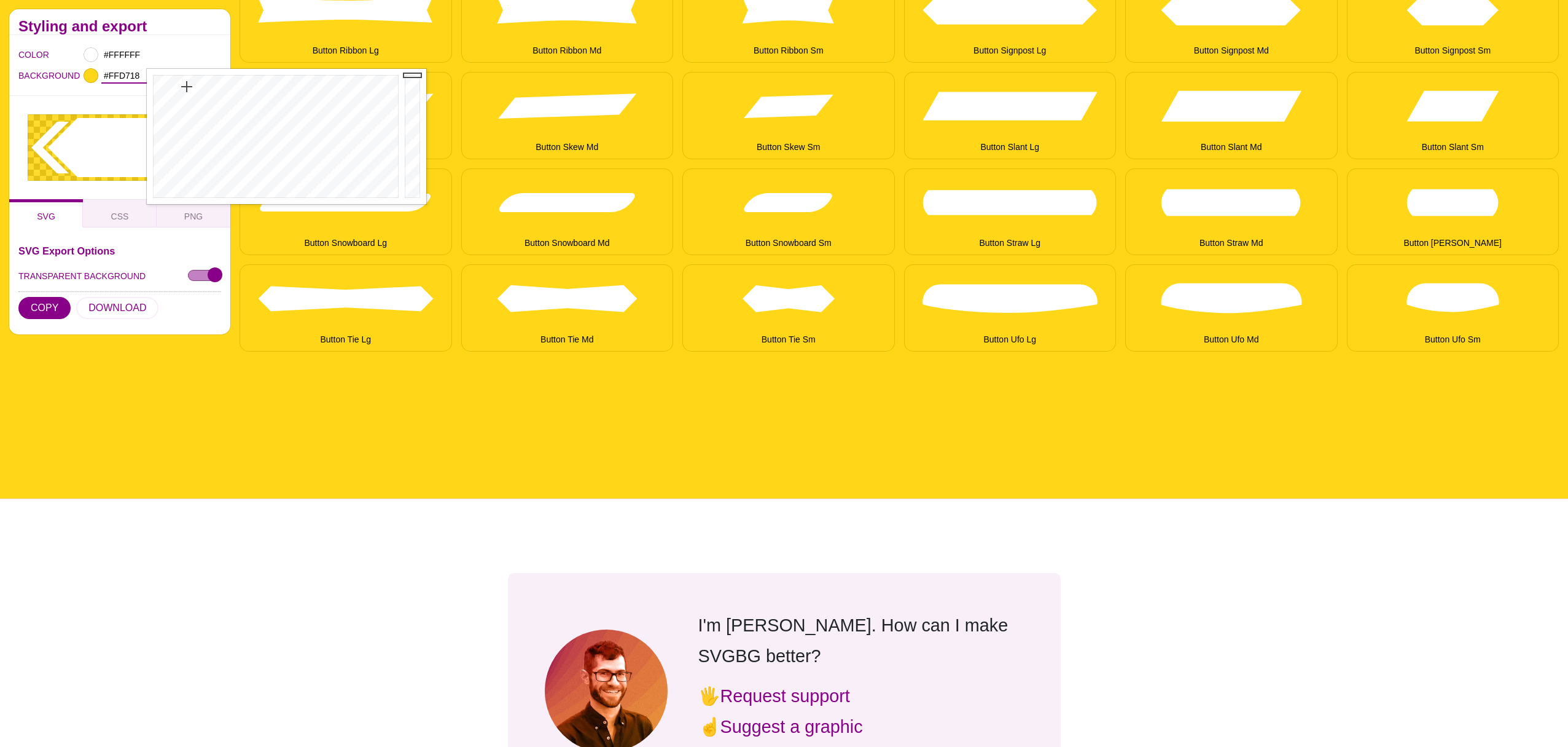
scroll to position [860, 0]
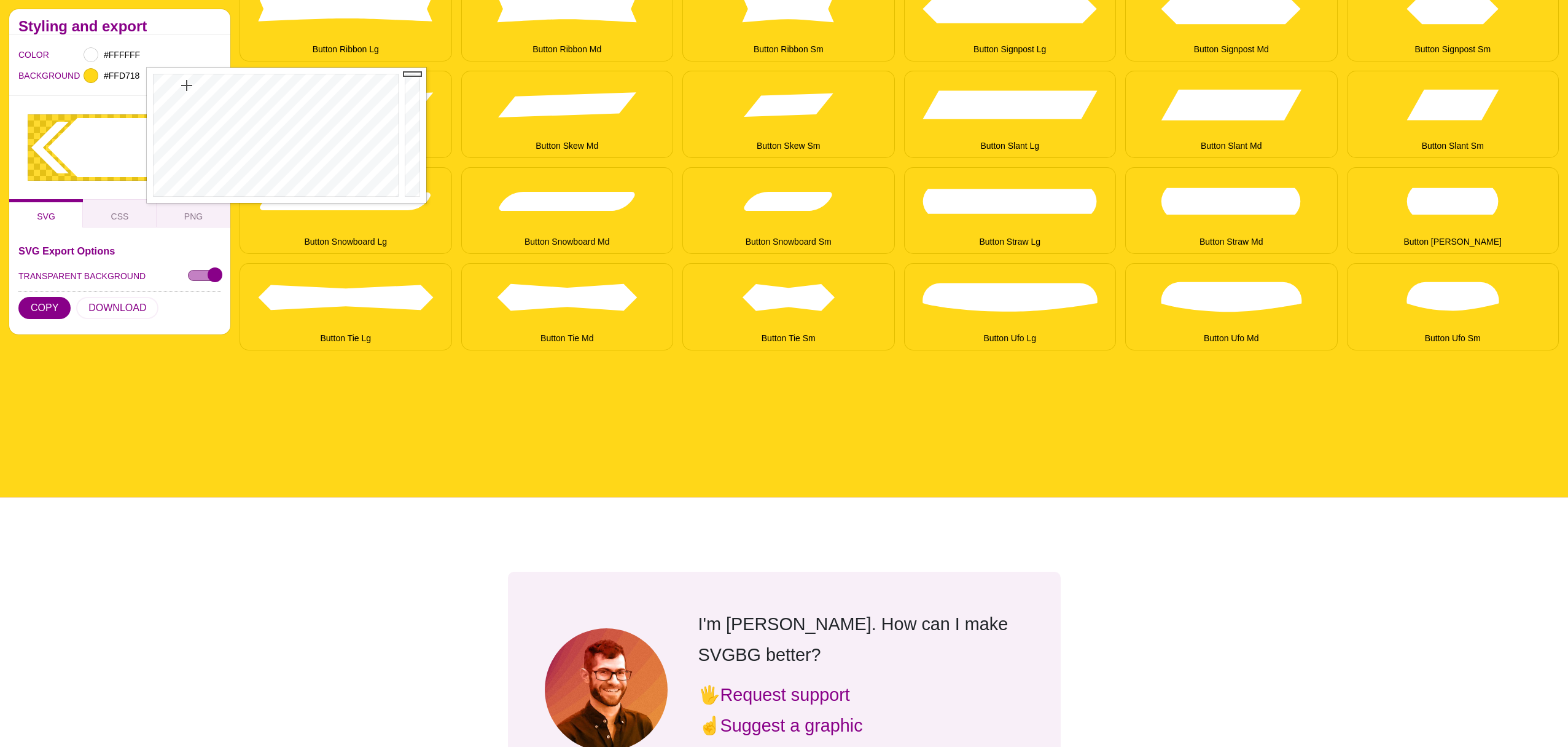
click at [199, 478] on div at bounding box center [119, 424] width 239 height 148
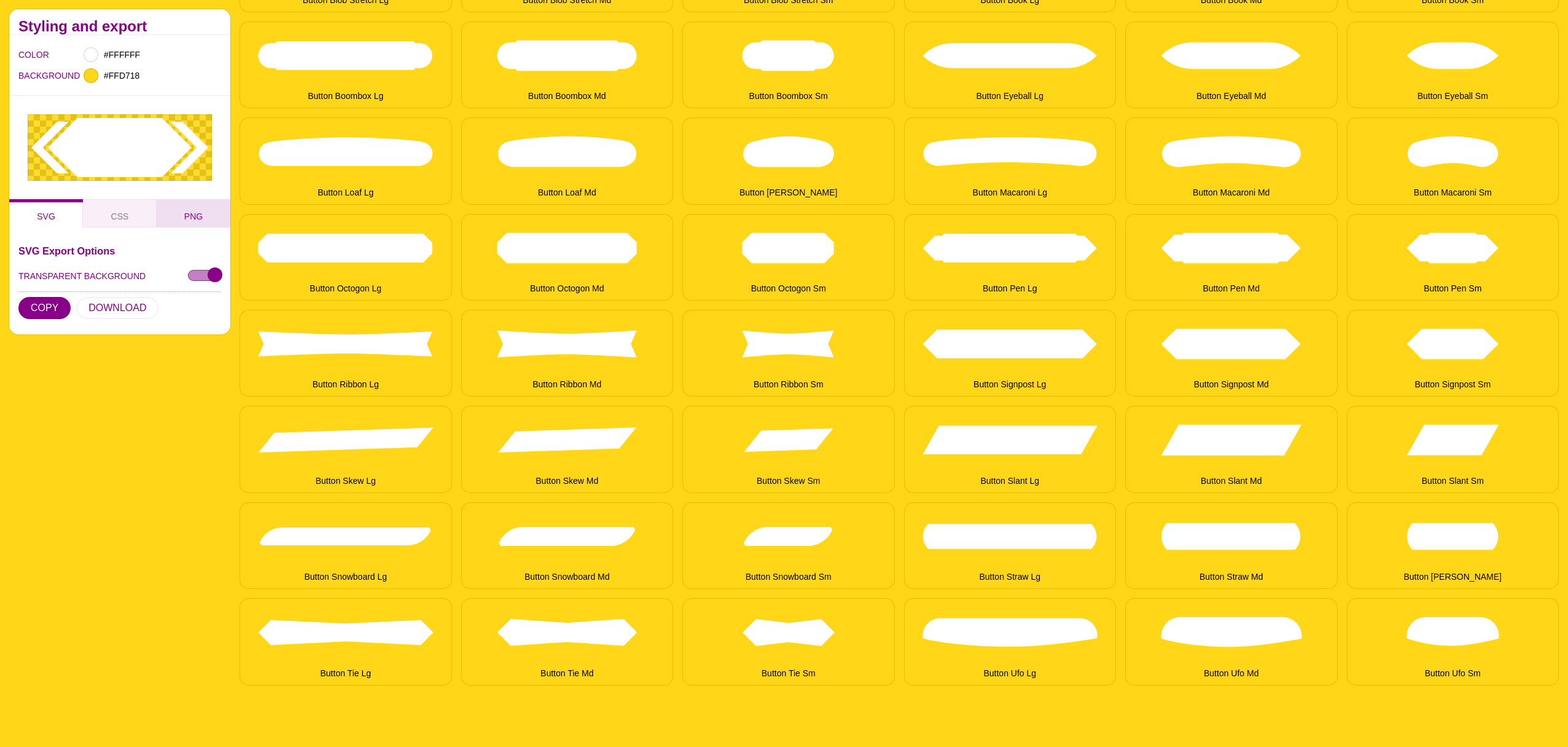
scroll to position [0, 0]
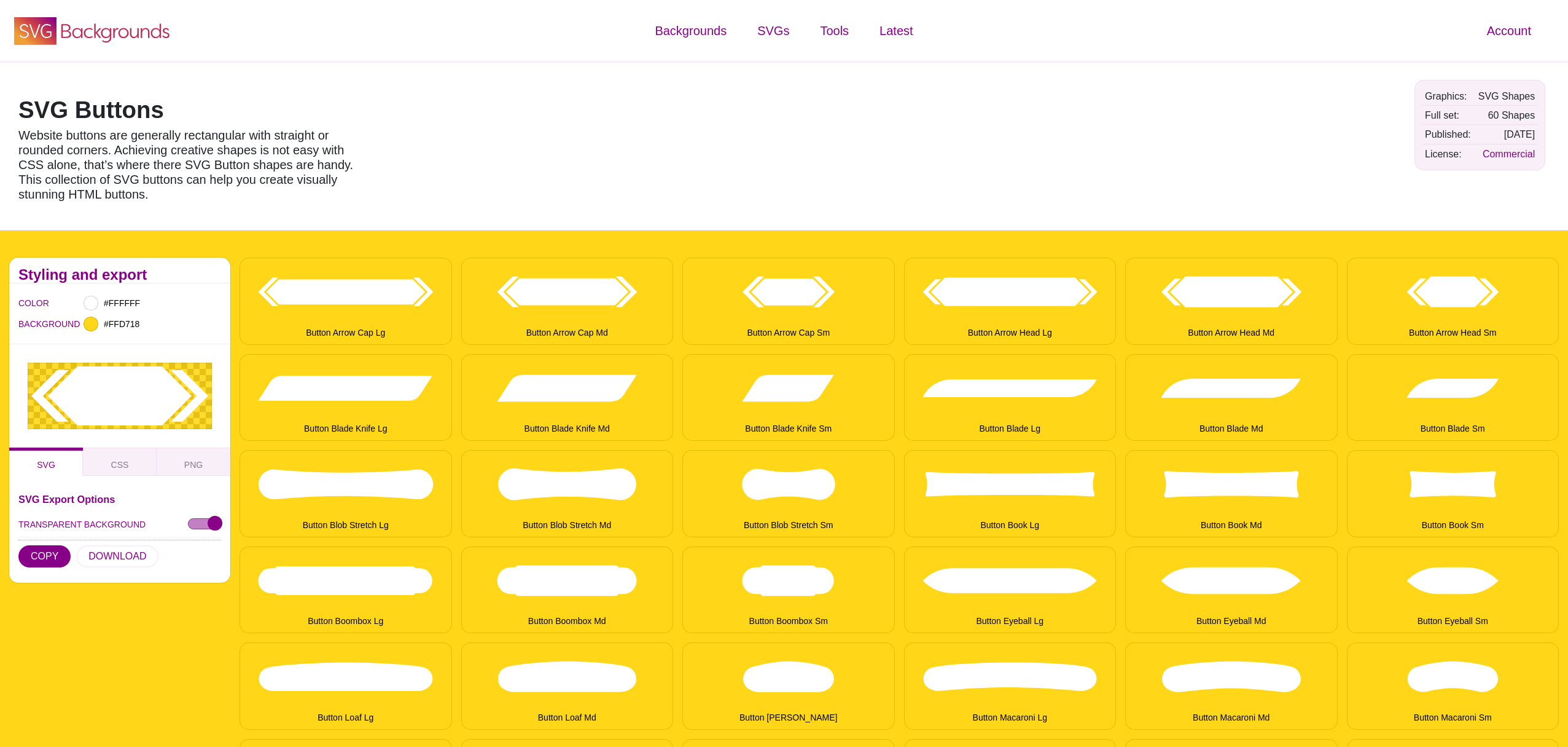
click at [108, 31] on icon "SVG Backgrounds Logo" at bounding box center [92, 31] width 160 height 31
